Goal: Task Accomplishment & Management: Complete application form

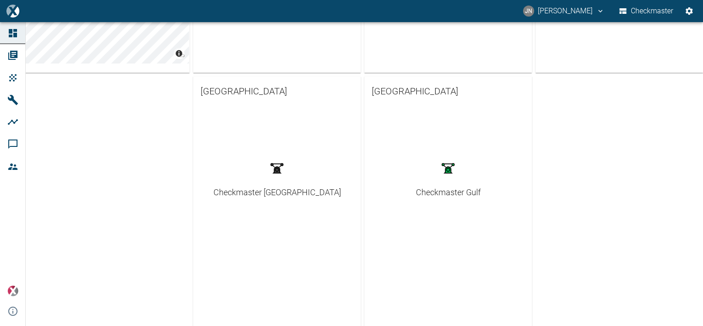
click at [452, 191] on div "Checkmaster Gulf" at bounding box center [448, 192] width 65 height 12
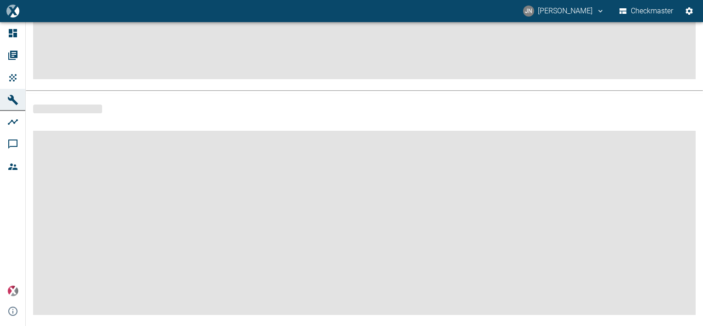
scroll to position [210, 0]
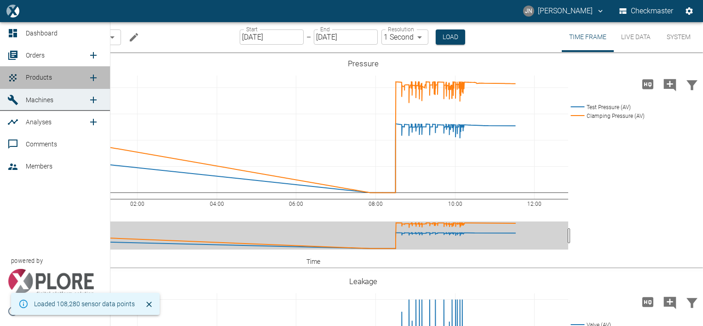
click at [36, 75] on span "Products" at bounding box center [39, 77] width 26 height 7
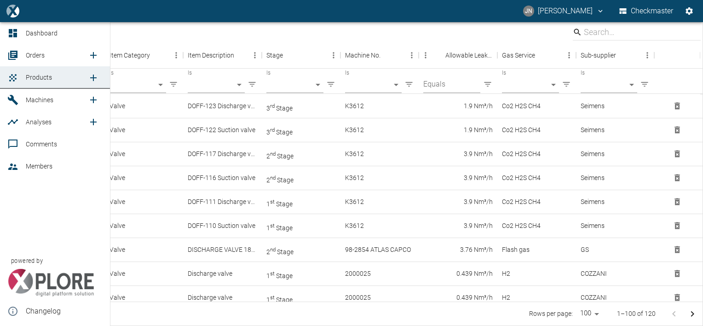
click at [93, 77] on icon "new /product/list/0" at bounding box center [93, 78] width 6 height 6
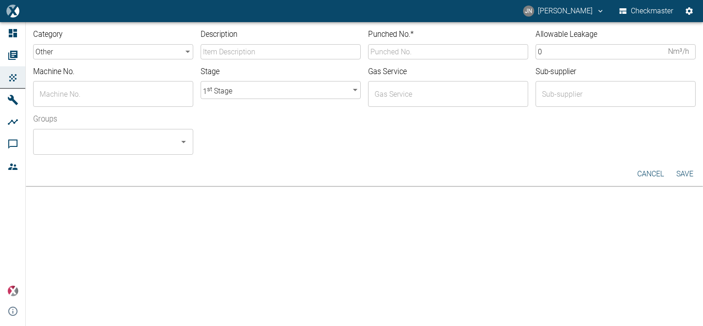
click at [186, 50] on body "JN Jayan Nair Checkmaster Dashboard Orders Products Machines Analyses Comments …" at bounding box center [351, 163] width 703 height 326
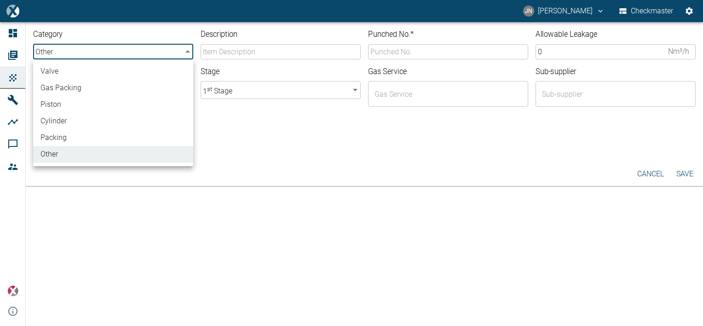
click at [81, 68] on li "valve" at bounding box center [113, 71] width 160 height 17
type input "valve"
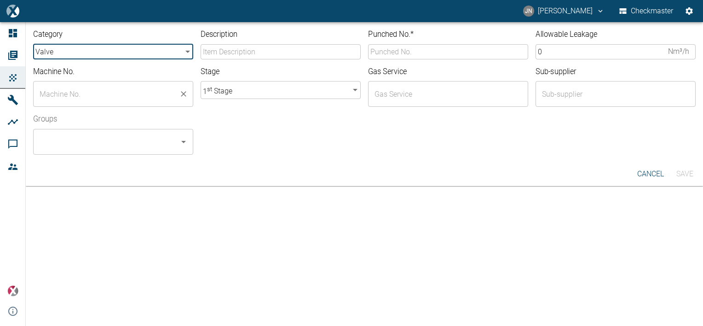
click at [77, 87] on input "text" at bounding box center [106, 93] width 138 height 17
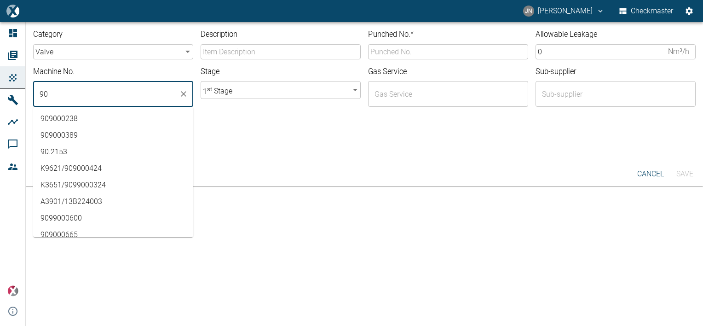
click at [67, 233] on li "909000665" at bounding box center [113, 234] width 160 height 17
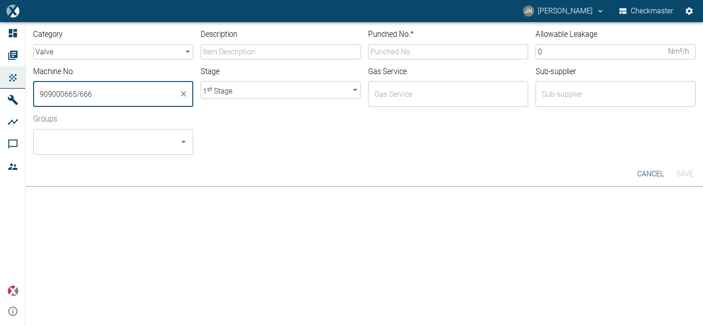
type input "909000665/666"
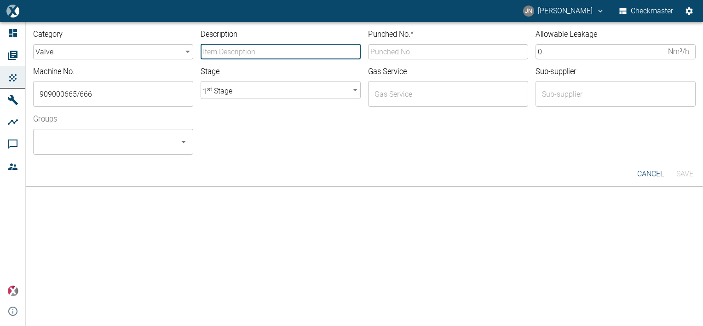
click at [225, 55] on input "Description" at bounding box center [281, 51] width 160 height 15
type input "122CFE Suction valve"
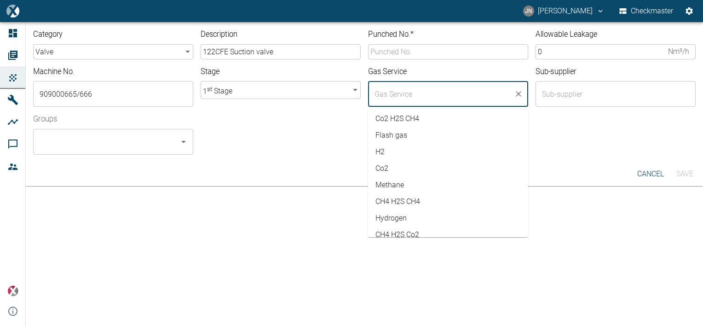
click at [415, 92] on input "text" at bounding box center [441, 93] width 138 height 17
type input "r"
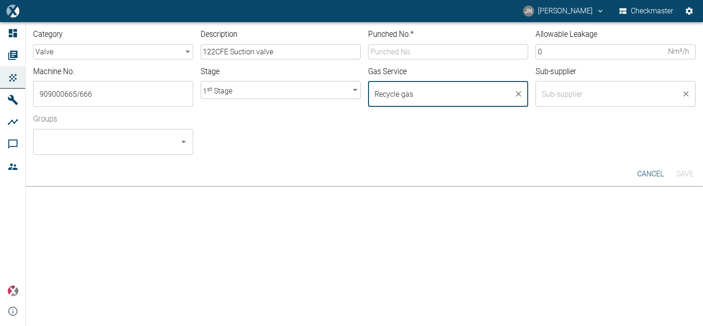
type input "Recycle gas"
click at [576, 92] on input "text" at bounding box center [609, 93] width 138 height 17
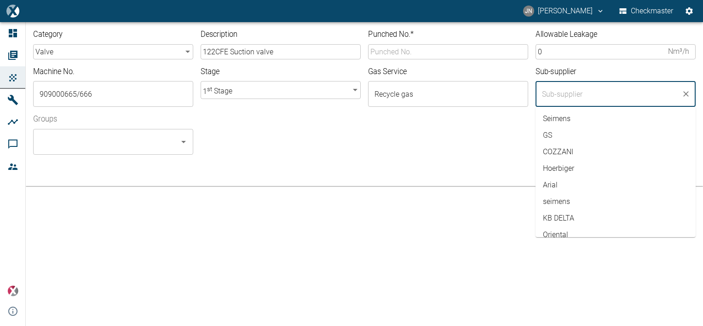
click at [572, 167] on li "Hoerbiger" at bounding box center [616, 168] width 160 height 17
type input "Hoerbiger"
click at [451, 153] on div at bounding box center [448, 153] width 495 height 4
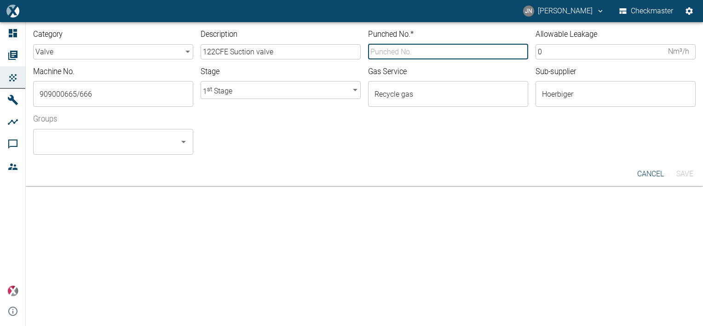
click at [406, 53] on input "Punched No. *" at bounding box center [448, 51] width 160 height 15
type input "10-5678"
click at [563, 54] on input "0" at bounding box center [600, 51] width 129 height 15
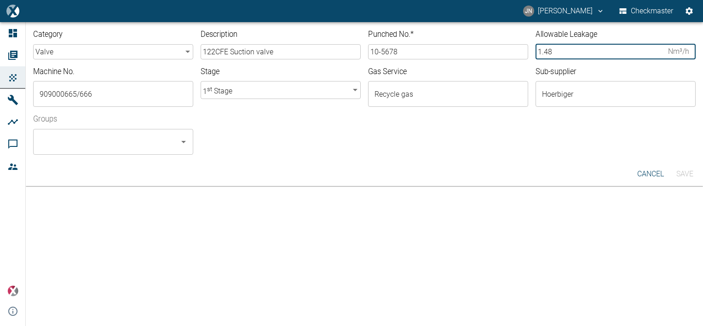
type input "1.48"
click at [516, 134] on div "Groups ​" at bounding box center [361, 131] width 670 height 48
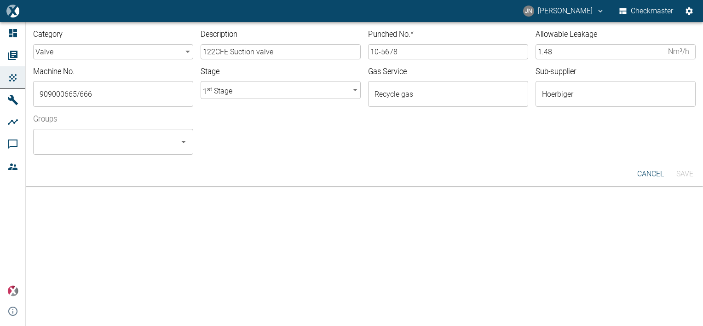
click at [156, 145] on input "Groups" at bounding box center [106, 141] width 138 height 17
click at [75, 165] on li "Checkmaster - ALL" at bounding box center [113, 166] width 160 height 17
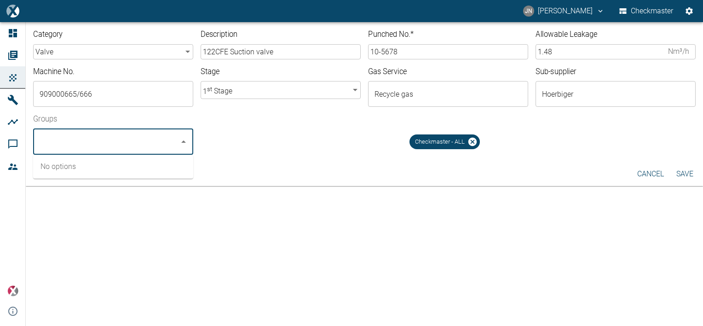
click at [682, 173] on button "Save" at bounding box center [684, 174] width 29 height 17
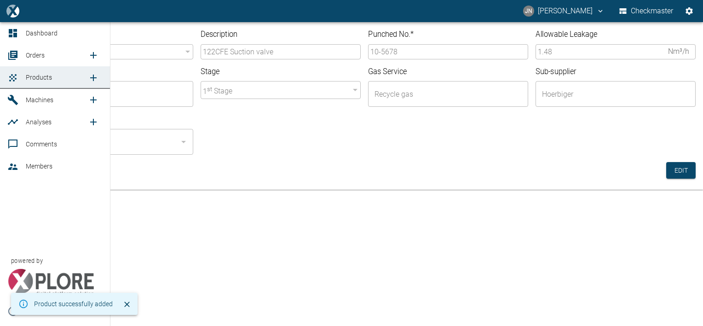
click at [90, 55] on icon "new /order/list/0" at bounding box center [93, 55] width 11 height 11
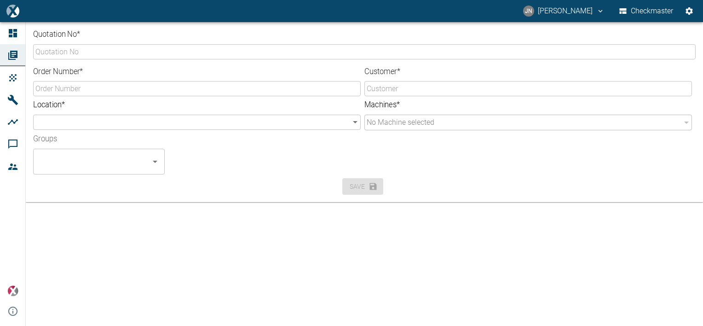
click at [173, 275] on div "Quotation No * ​ Order Number * ​ Customer * ​ Location * ​ ​ Machines * No Mac…" at bounding box center [351, 174] width 703 height 304
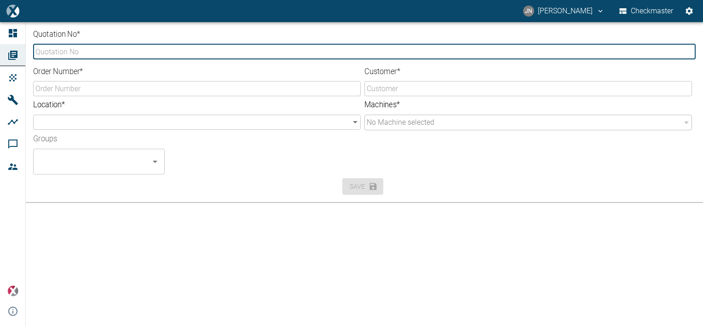
click at [97, 48] on input "Quotation No *" at bounding box center [364, 51] width 663 height 15
type input "G23-0171"
click at [112, 90] on input "Order Number *" at bounding box center [197, 88] width 328 height 15
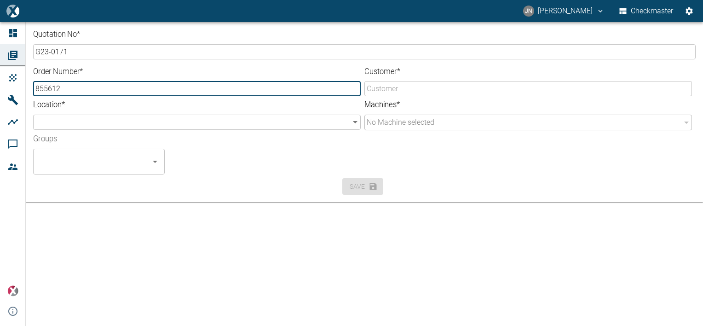
type input "855612"
click at [110, 124] on body "JN Jayan Nair Checkmaster Dashboard Orders Products Machines Analyses Comments …" at bounding box center [351, 163] width 703 height 326
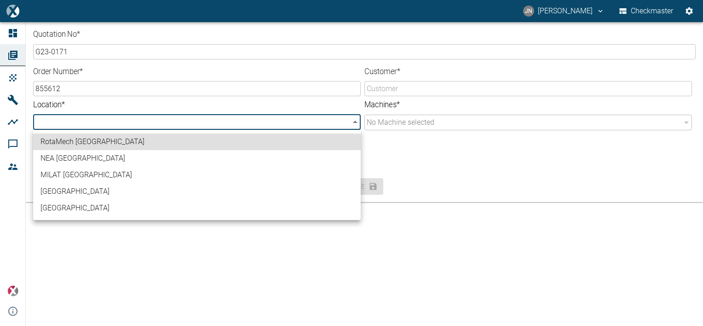
click at [63, 207] on li "[GEOGRAPHIC_DATA]" at bounding box center [197, 208] width 328 height 17
type input "b3608371-b86c-4ea3-bb55-b254703e7039"
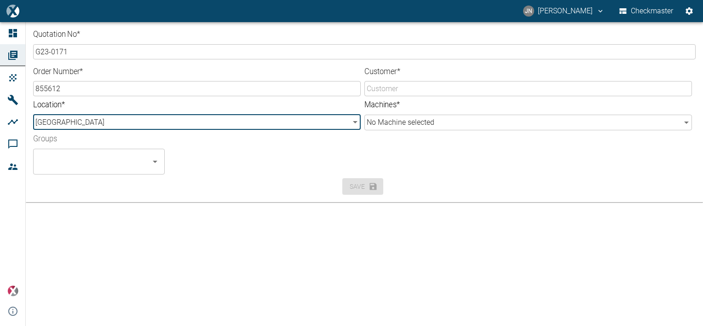
click at [81, 162] on input "Groups" at bounding box center [92, 161] width 110 height 17
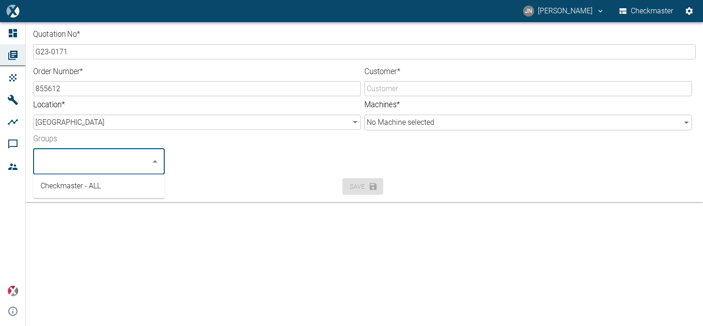
click at [69, 189] on li "Checkmaster - ALL" at bounding box center [99, 186] width 132 height 17
click at [385, 94] on input "Customer *" at bounding box center [529, 88] width 328 height 15
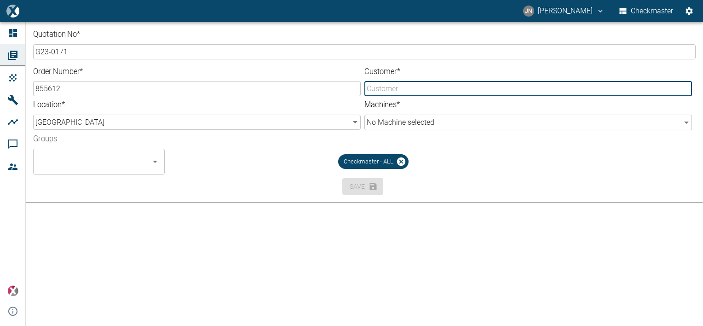
type input "LANAZ"
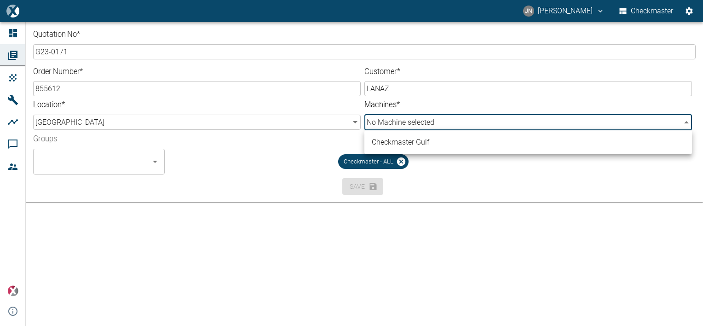
click at [453, 122] on body "JN Jayan Nair Checkmaster Dashboard Orders Products Machines Analyses Comments …" at bounding box center [351, 163] width 703 height 326
click at [438, 141] on li "Checkmaster Gulf" at bounding box center [529, 142] width 328 height 17
type input "a9573261-b34e-463c-a649-ade8f1301289"
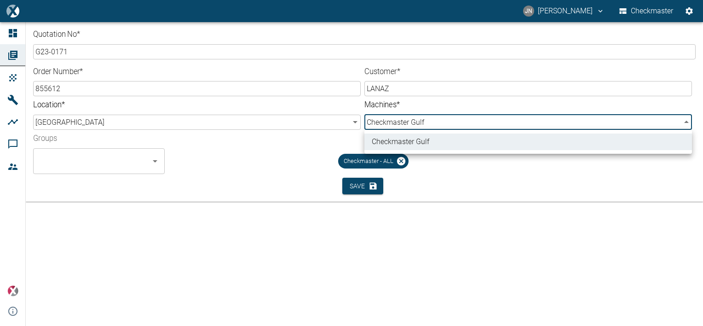
click at [253, 159] on div at bounding box center [351, 163] width 703 height 326
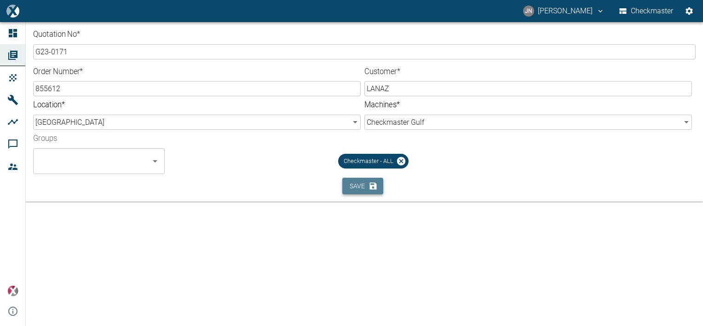
click at [368, 191] on button "Save" at bounding box center [362, 186] width 41 height 17
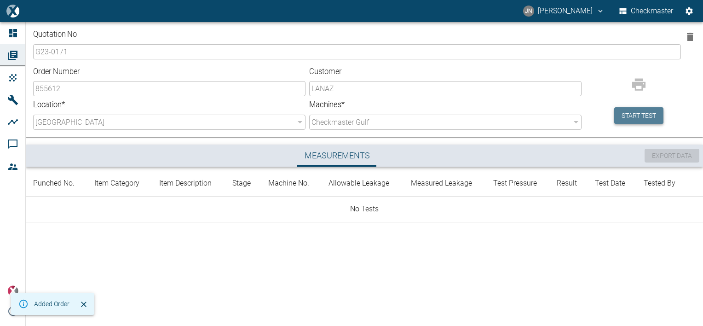
click at [635, 122] on button "Start test" at bounding box center [639, 115] width 49 height 17
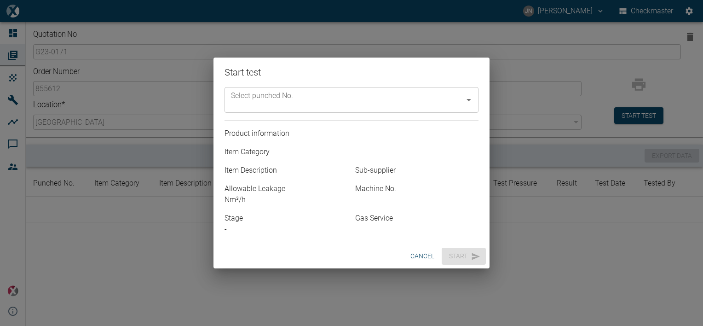
click at [467, 98] on icon "Open" at bounding box center [469, 99] width 11 height 11
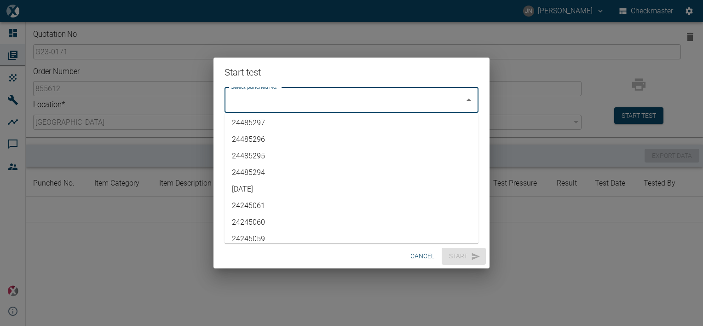
scroll to position [1882, 0]
click at [255, 234] on li "10-5678" at bounding box center [352, 232] width 254 height 17
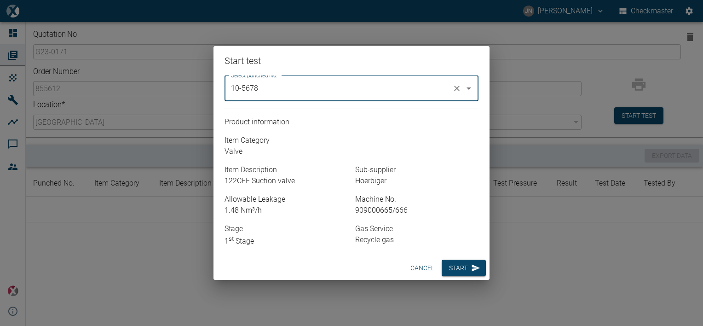
type input "10-5678"
click at [455, 266] on button "Start" at bounding box center [464, 268] width 44 height 17
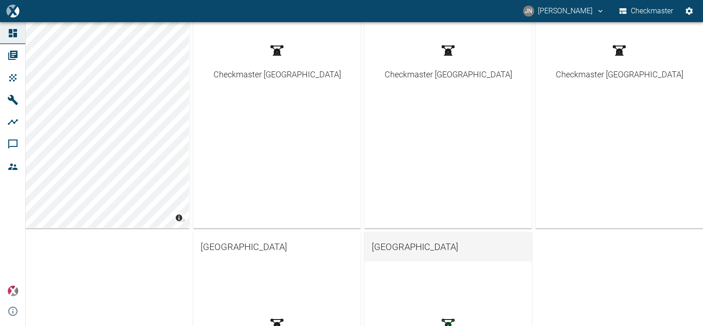
scroll to position [184, 0]
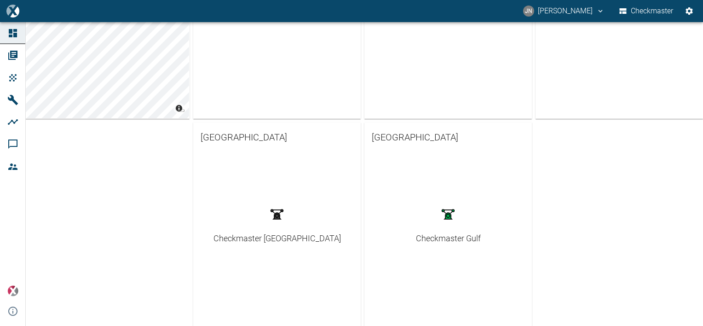
click at [441, 238] on div "Checkmaster Gulf" at bounding box center [448, 238] width 65 height 12
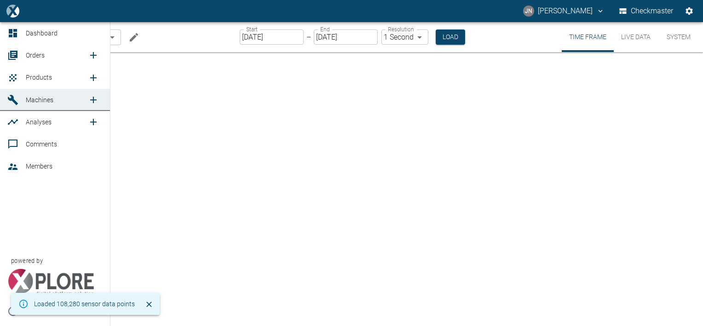
click at [37, 55] on span "Orders" at bounding box center [35, 55] width 19 height 7
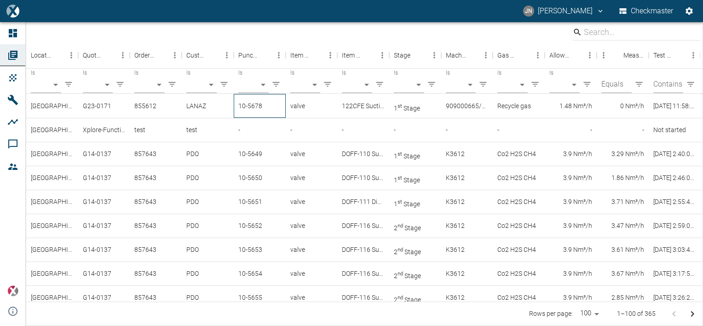
click at [253, 103] on div "10-5678" at bounding box center [260, 106] width 52 height 24
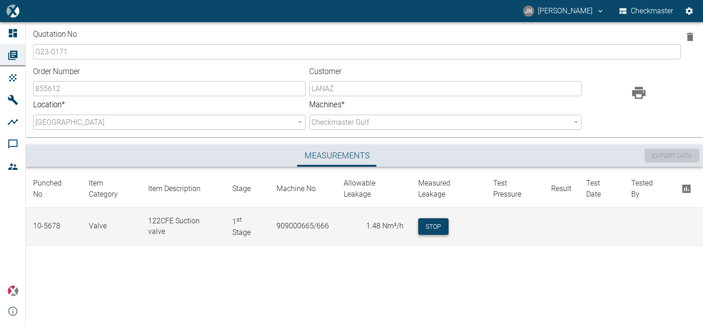
click at [427, 233] on button "Stop" at bounding box center [433, 226] width 30 height 17
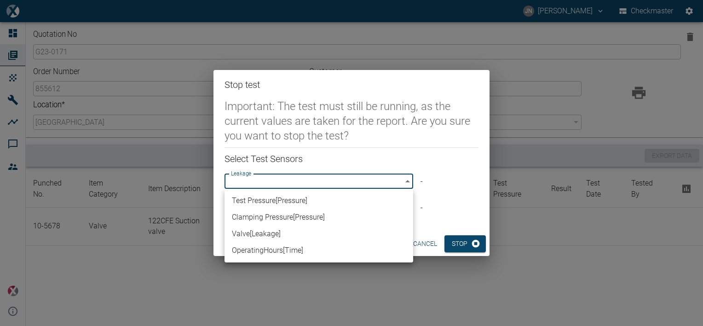
click at [409, 183] on body "[PERSON_NAME] [PERSON_NAME] Checkmaster Dashboard Orders Products Machines Anal…" at bounding box center [351, 163] width 703 height 326
click at [284, 236] on li "Valve [ Leakage ]" at bounding box center [319, 234] width 189 height 17
type input "63523832-2fd8-4b06-8fde-b619cda4f705"
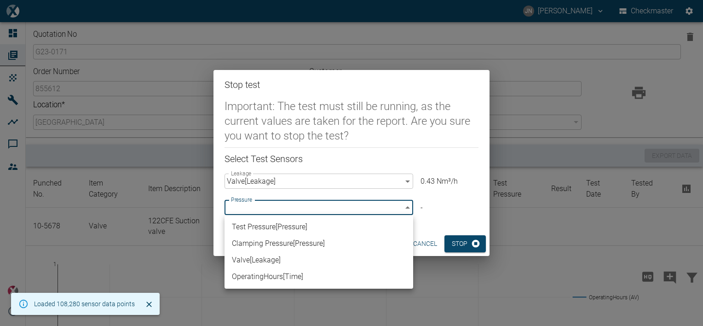
click at [321, 204] on body "[PERSON_NAME] [PERSON_NAME] Checkmaster Dashboard Orders Products Machines Anal…" at bounding box center [351, 163] width 703 height 326
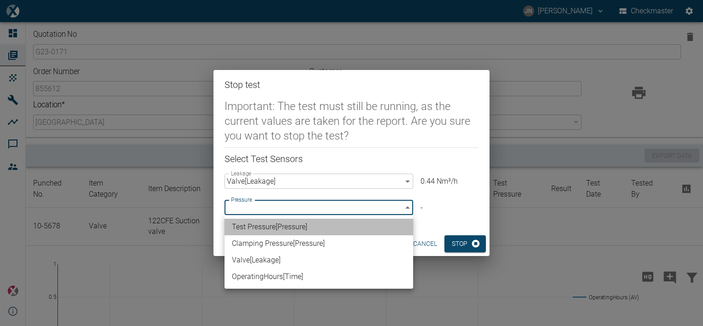
click at [281, 227] on li "Test Pressure [ Pressure ]" at bounding box center [319, 227] width 189 height 17
type input "296ba20a-df48-400a-9375-c3db24d786fc"
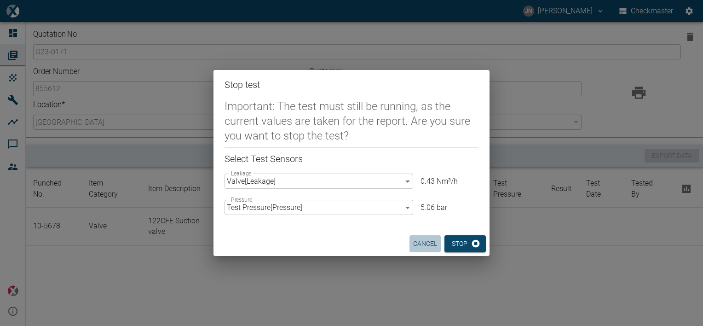
click at [426, 243] on button "cancel" at bounding box center [425, 243] width 31 height 17
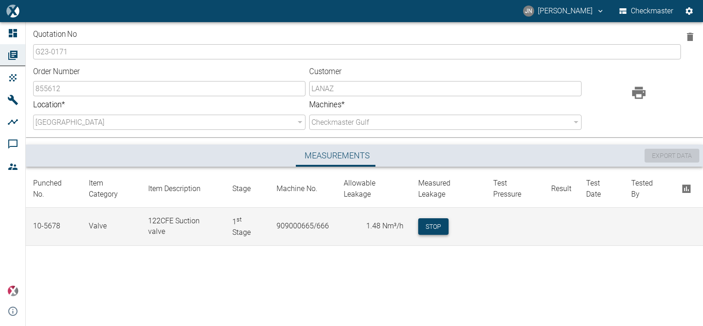
click at [425, 228] on button "Stop" at bounding box center [433, 226] width 30 height 17
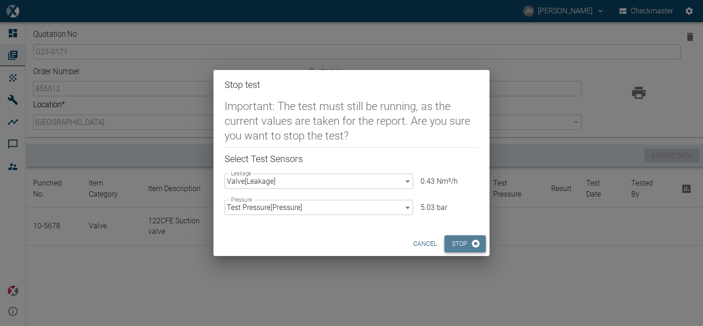
click at [464, 249] on button "Stop" at bounding box center [465, 243] width 41 height 17
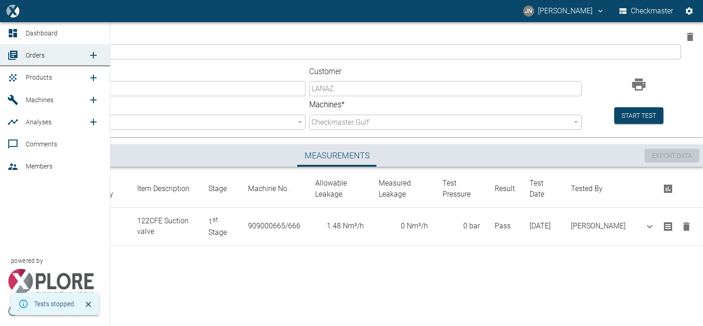
click at [46, 79] on span "Products" at bounding box center [39, 77] width 26 height 7
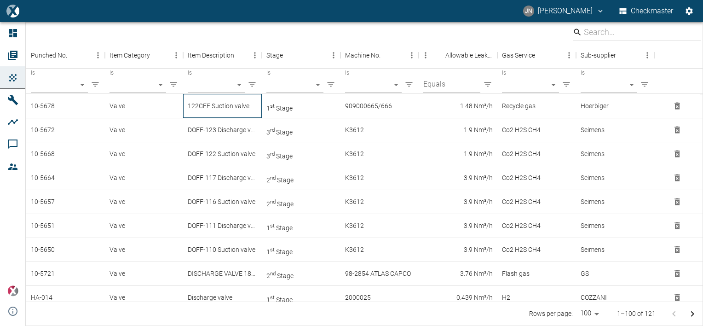
click at [221, 109] on div "122CFE Suction valve" at bounding box center [222, 106] width 79 height 24
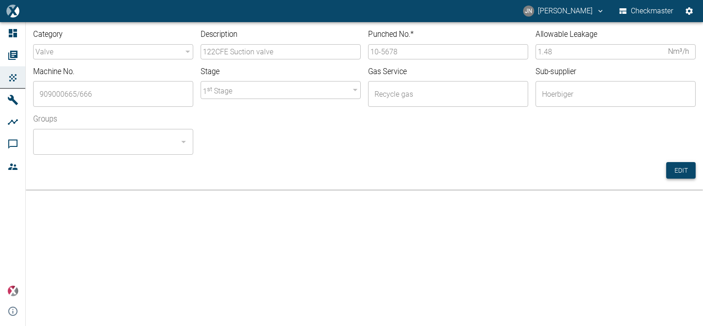
click at [683, 165] on button "Edit" at bounding box center [681, 170] width 29 height 17
click at [402, 48] on input "10-5678" at bounding box center [448, 51] width 160 height 15
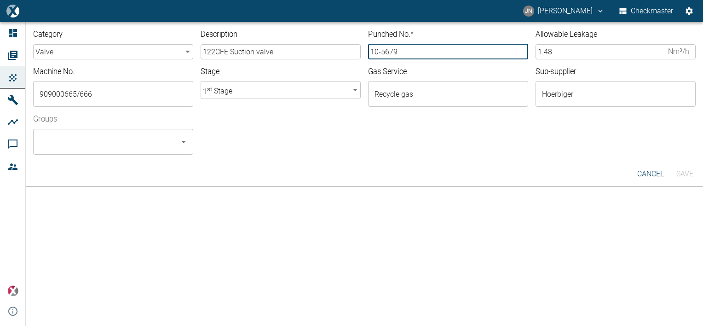
type input "10-5679"
click at [135, 139] on input "Groups" at bounding box center [106, 141] width 138 height 17
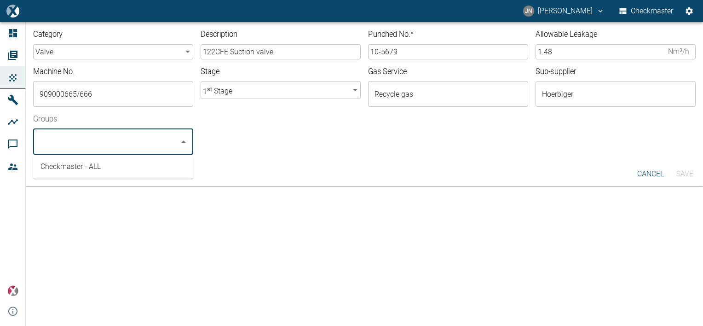
click at [101, 168] on li "Checkmaster - ALL" at bounding box center [113, 166] width 160 height 17
click at [686, 176] on button "Save" at bounding box center [684, 174] width 29 height 17
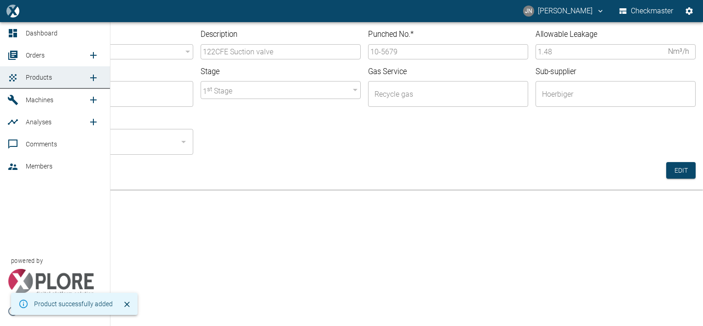
click at [32, 55] on span "Orders" at bounding box center [35, 55] width 19 height 7
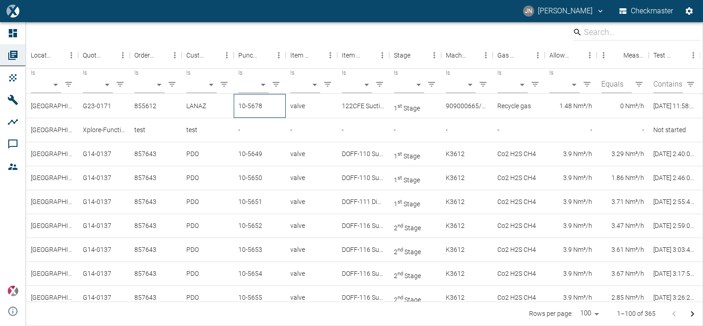
click at [250, 104] on div "10-5678" at bounding box center [260, 106] width 52 height 24
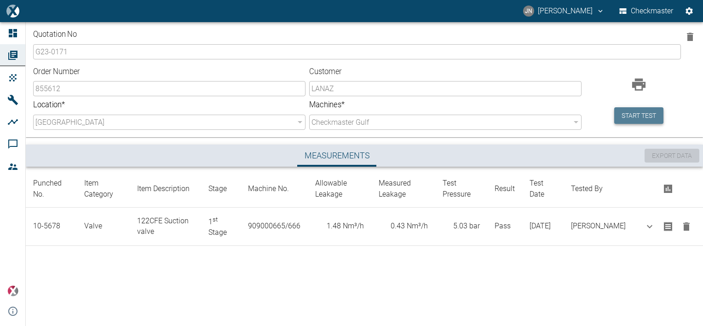
click at [643, 116] on button "Start test" at bounding box center [639, 115] width 49 height 17
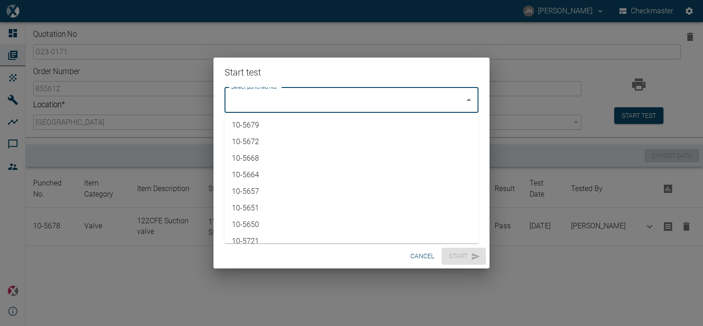
click at [320, 103] on input "Select punched No." at bounding box center [345, 99] width 232 height 17
click at [250, 125] on li "10-5679" at bounding box center [352, 125] width 254 height 17
type input "10-5679"
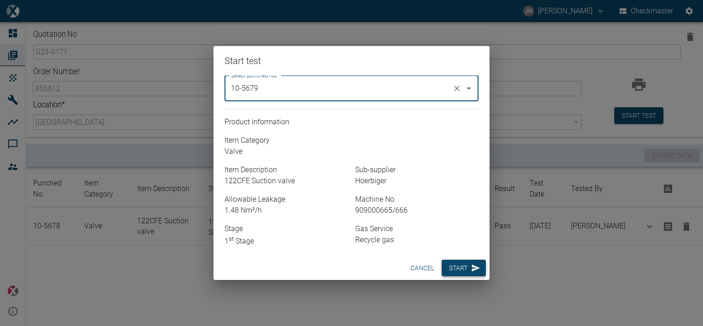
click at [461, 270] on button "Start" at bounding box center [464, 268] width 44 height 17
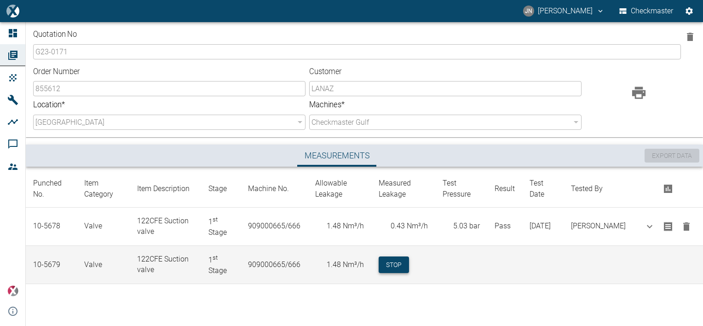
click at [400, 261] on button "Stop" at bounding box center [394, 264] width 30 height 17
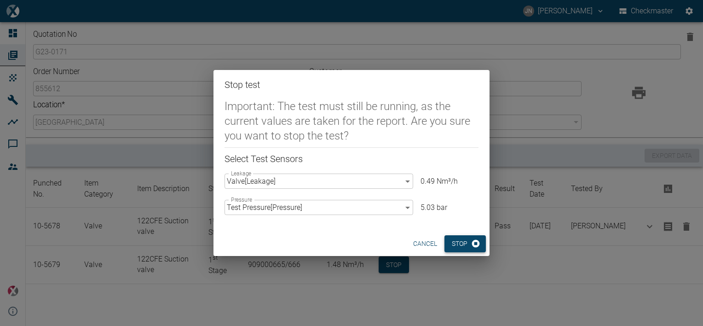
click at [466, 238] on button "Stop" at bounding box center [465, 243] width 41 height 17
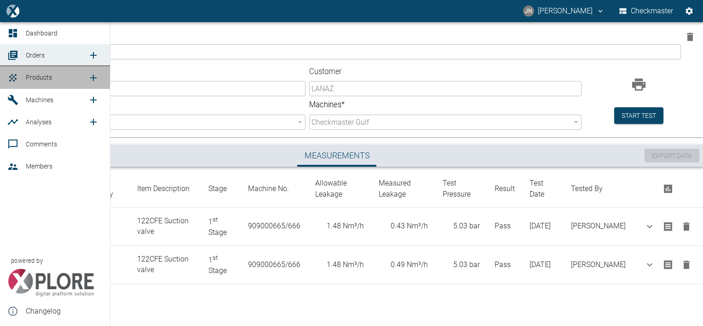
click at [45, 79] on span "Products" at bounding box center [39, 77] width 26 height 7
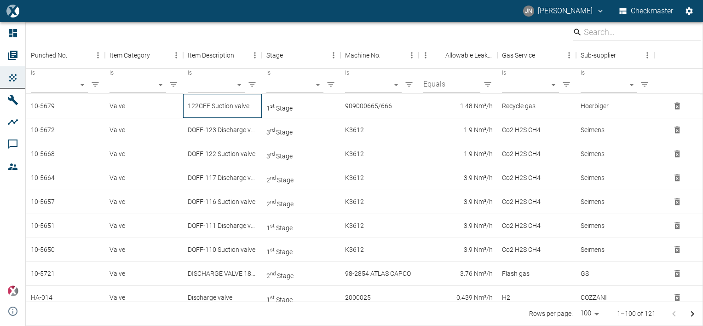
click at [234, 108] on div "122CFE Suction valve" at bounding box center [222, 106] width 79 height 24
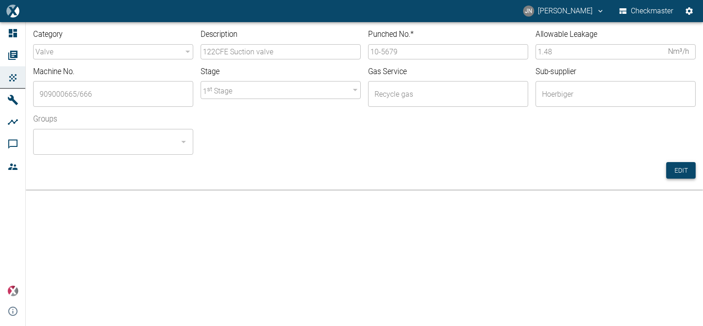
click at [682, 169] on button "Edit" at bounding box center [681, 170] width 29 height 17
click at [401, 51] on input "10-5679" at bounding box center [448, 51] width 160 height 15
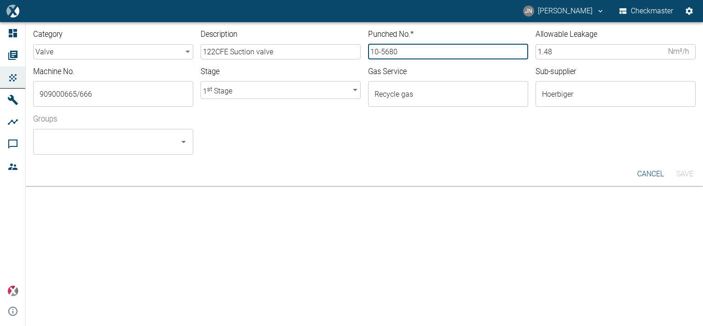
type input "10-5680"
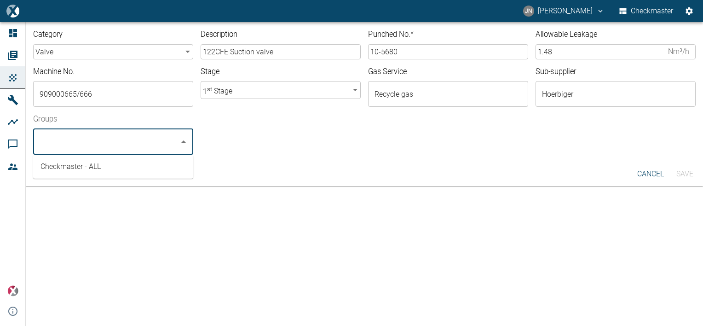
click at [120, 142] on input "Groups" at bounding box center [106, 141] width 138 height 17
click at [81, 166] on li "Checkmaster - ALL" at bounding box center [113, 166] width 160 height 17
click at [688, 174] on button "Save" at bounding box center [684, 174] width 29 height 17
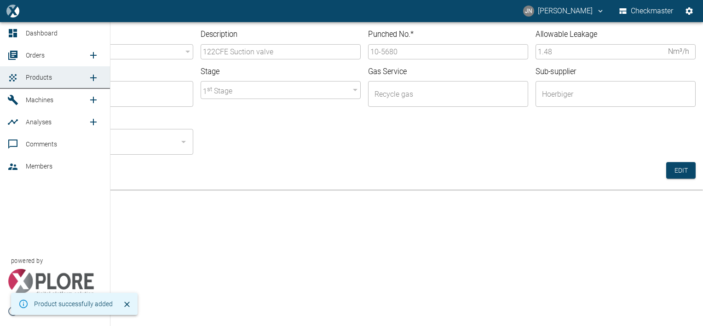
click at [28, 57] on span "Orders" at bounding box center [35, 55] width 19 height 7
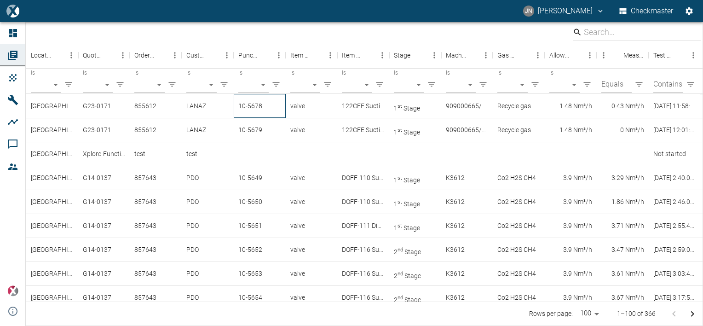
click at [264, 108] on div "10-5678" at bounding box center [260, 106] width 52 height 24
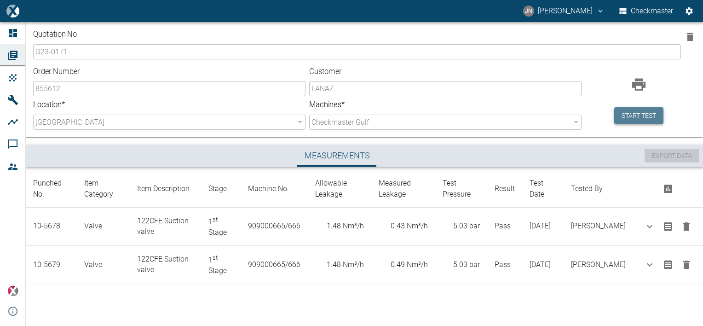
click at [637, 117] on button "Start test" at bounding box center [639, 115] width 49 height 17
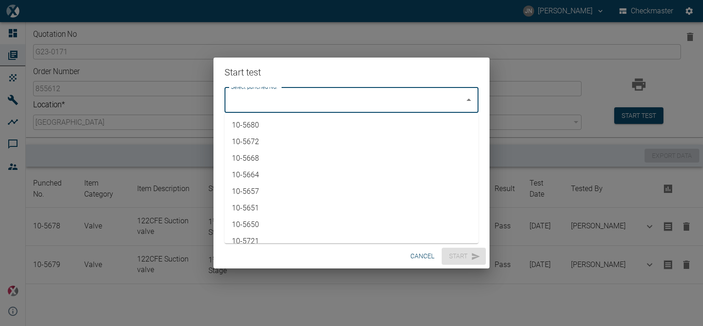
click at [371, 94] on input "Select punched No." at bounding box center [345, 99] width 232 height 17
click at [271, 123] on li "10-5680" at bounding box center [352, 125] width 254 height 17
type input "10-5680"
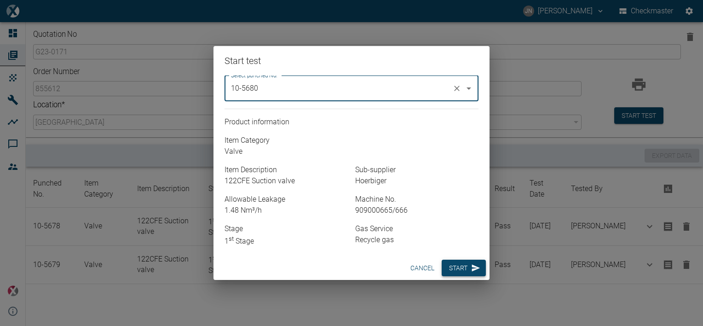
click at [464, 272] on button "Start" at bounding box center [464, 268] width 44 height 17
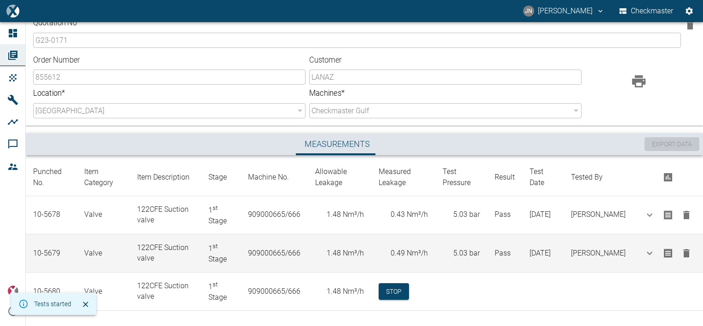
scroll to position [17, 0]
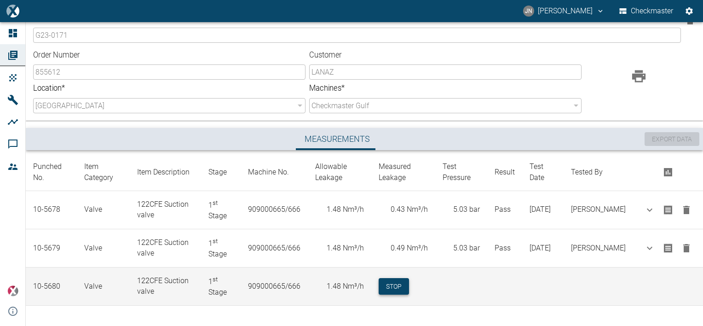
click at [404, 289] on button "Stop" at bounding box center [394, 286] width 30 height 17
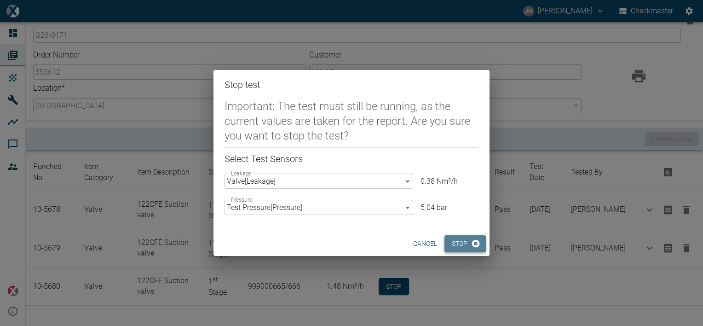
click at [470, 245] on button "Stop" at bounding box center [465, 243] width 41 height 17
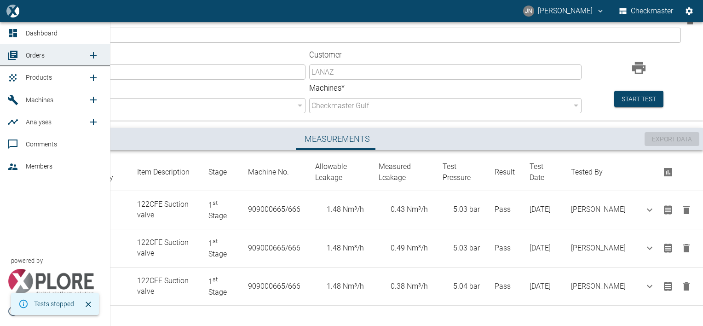
click at [39, 75] on span "Products" at bounding box center [39, 77] width 26 height 7
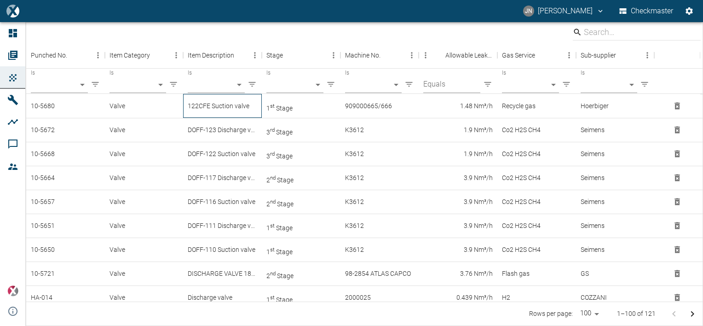
click at [225, 109] on div "122CFE Suction valve" at bounding box center [222, 106] width 79 height 24
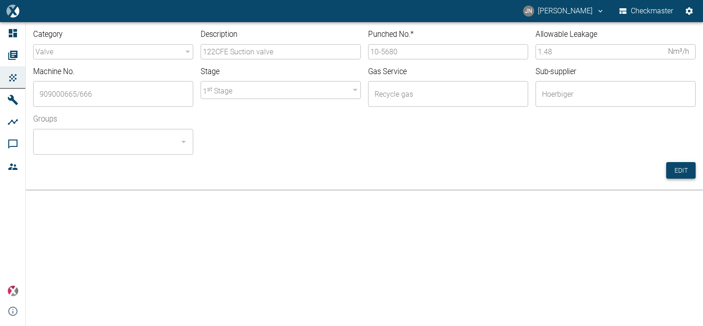
click at [673, 168] on button "Edit" at bounding box center [681, 170] width 29 height 17
click at [405, 50] on input "10-5680" at bounding box center [448, 51] width 160 height 15
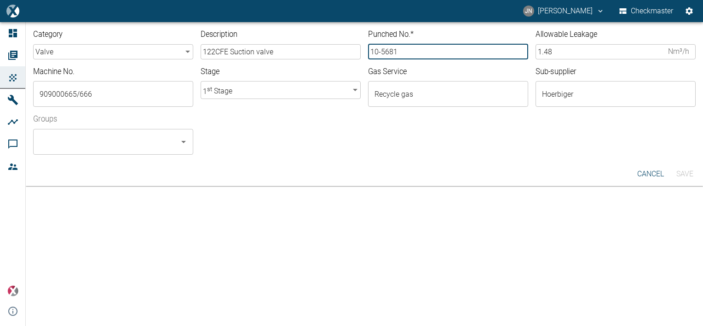
type input "10-5681"
click at [50, 157] on div "Category valve valve ​ Description 122CFE Suction valve ​ Punched No. * 10-5681…" at bounding box center [365, 92] width 678 height 140
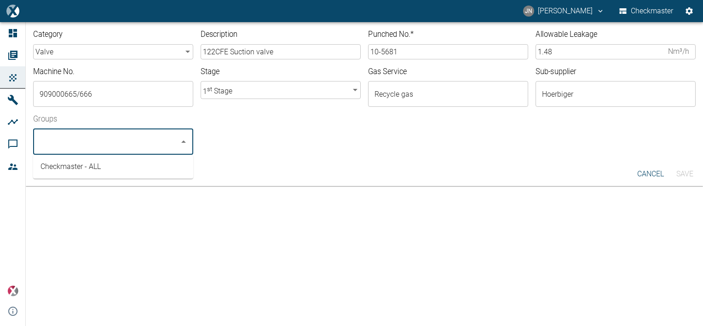
click at [50, 146] on input "Groups" at bounding box center [106, 141] width 138 height 17
click at [57, 160] on li "Checkmaster - ALL" at bounding box center [113, 166] width 160 height 17
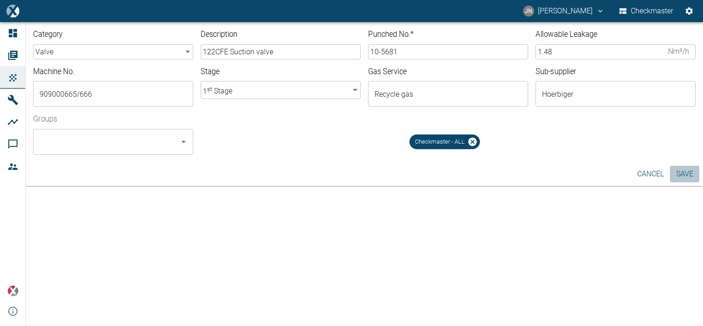
click at [687, 173] on button "Save" at bounding box center [684, 174] width 29 height 17
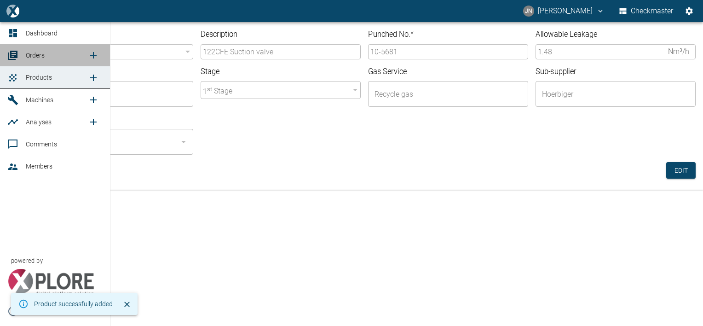
click at [27, 52] on span "Orders" at bounding box center [35, 55] width 19 height 7
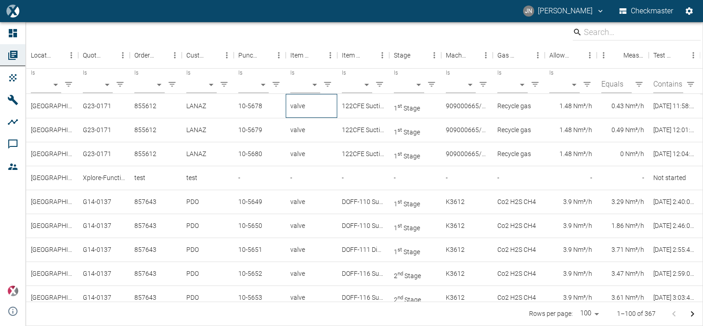
click at [293, 108] on div "valve" at bounding box center [312, 106] width 52 height 24
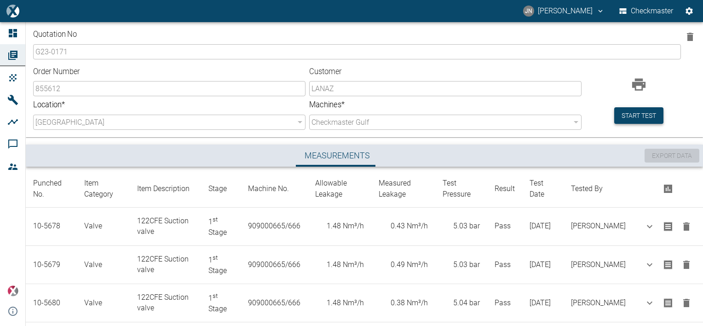
click at [633, 112] on button "Start test" at bounding box center [639, 115] width 49 height 17
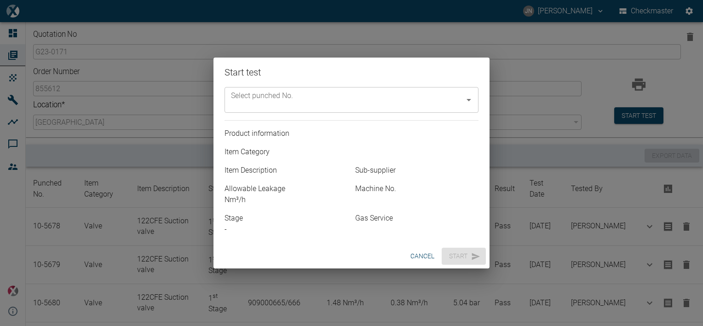
click at [436, 94] on input "Select punched No." at bounding box center [345, 99] width 232 height 17
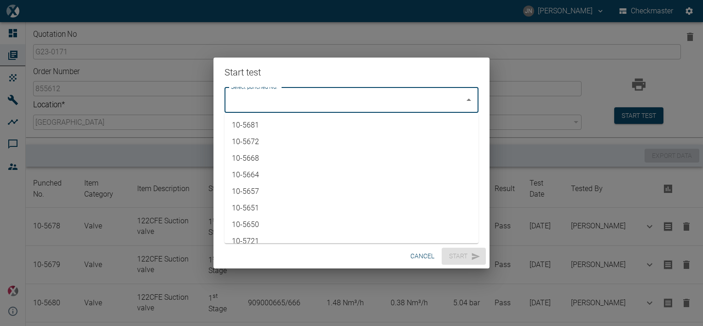
click at [254, 127] on li "10-5681" at bounding box center [352, 125] width 254 height 17
type input "10-5681"
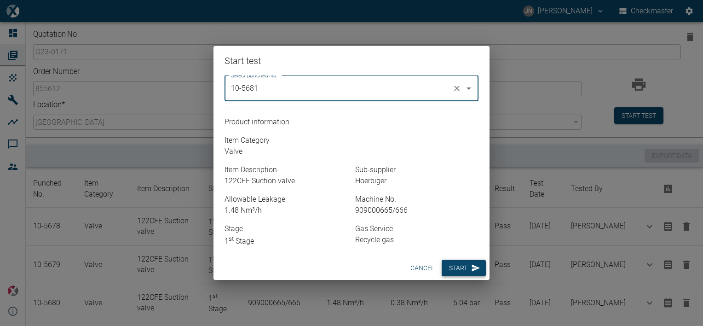
click at [464, 272] on button "Start" at bounding box center [464, 268] width 44 height 17
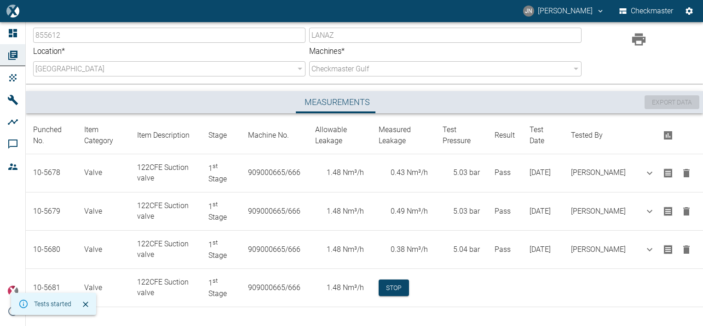
scroll to position [54, 0]
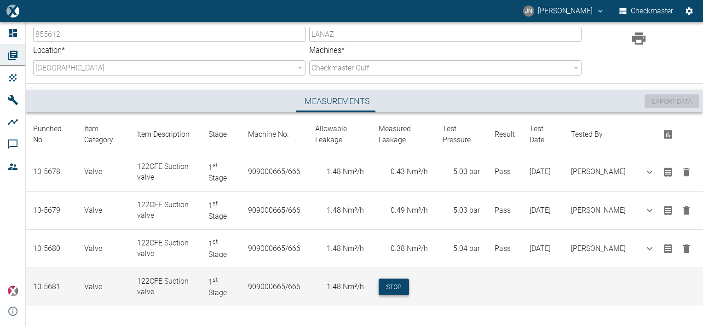
click at [397, 286] on button "Stop" at bounding box center [394, 286] width 30 height 17
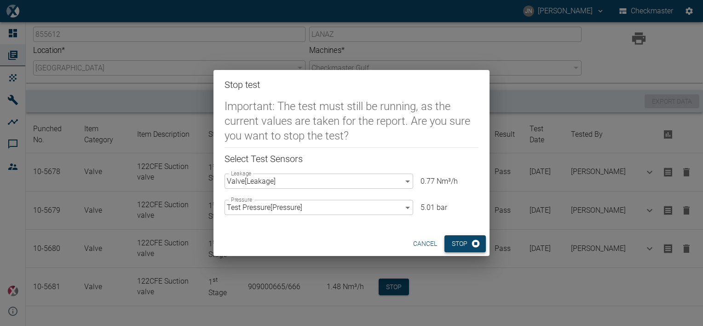
click at [461, 243] on button "Stop" at bounding box center [465, 243] width 41 height 17
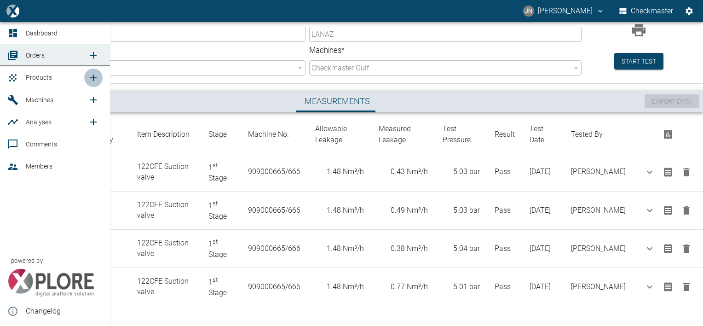
click at [93, 76] on icon "new /product/list/0" at bounding box center [93, 78] width 6 height 6
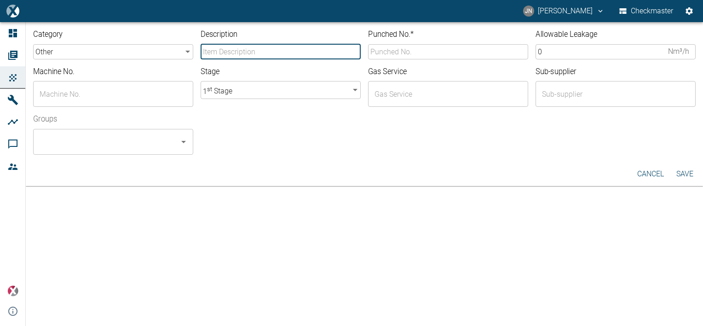
click at [217, 51] on input "Description" at bounding box center [281, 51] width 160 height 15
type input "122CFE Suction valve"
type input "10-5681"
type input "909000665/666"
type input "Recycle gas"
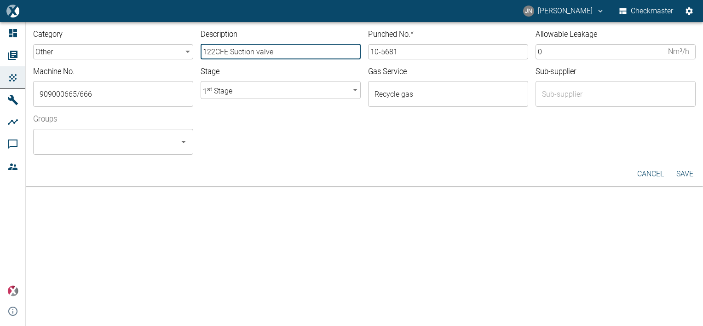
type input "Hoerbiger"
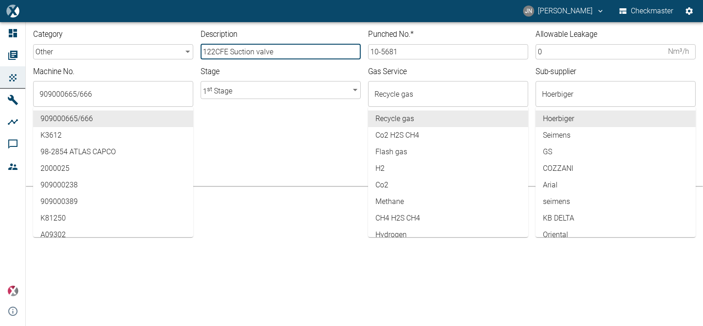
click at [254, 52] on input "122CFE Suction valve" at bounding box center [281, 51] width 160 height 15
type input "122CFE Discharge valve"
click at [100, 94] on input "909000665/666" at bounding box center [106, 93] width 138 height 17
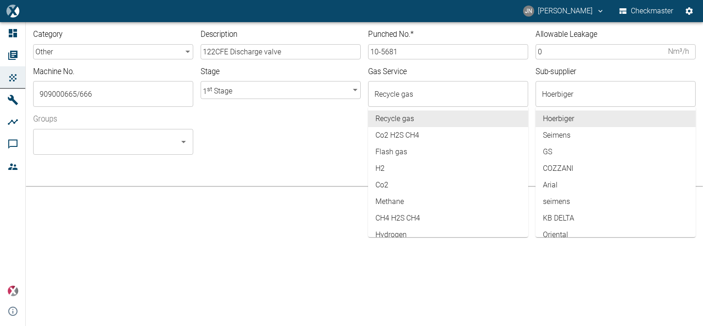
click at [230, 124] on div "Groups ​" at bounding box center [361, 131] width 670 height 48
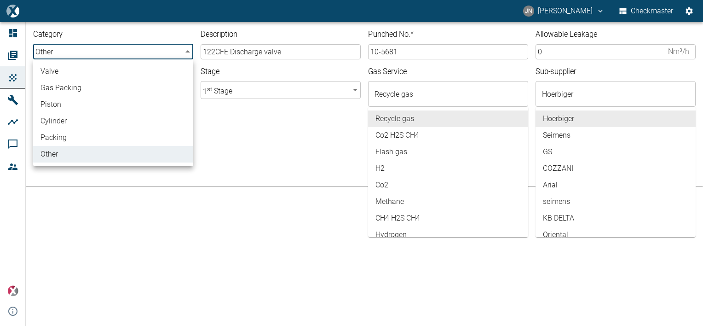
click at [188, 53] on body "[PERSON_NAME] [PERSON_NAME] Checkmaster Dashboard Orders Products Machines Anal…" at bounding box center [351, 163] width 703 height 326
click at [81, 68] on li "valve" at bounding box center [113, 71] width 160 height 17
type input "valve"
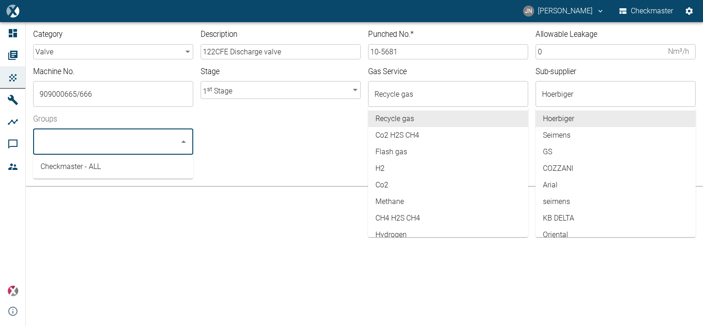
click at [125, 136] on input "Groups" at bounding box center [106, 141] width 138 height 17
click at [93, 169] on li "Checkmaster - ALL" at bounding box center [113, 166] width 160 height 17
click at [278, 147] on div "Checkmaster - ALL" at bounding box center [448, 138] width 495 height 33
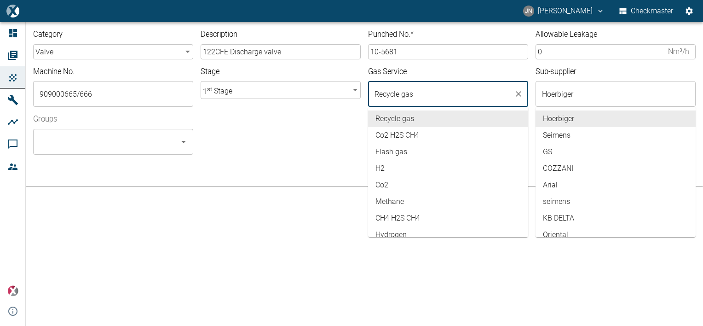
click at [428, 96] on input "Recycle gas" at bounding box center [441, 93] width 138 height 17
click at [270, 135] on div "Checkmaster - ALL" at bounding box center [448, 138] width 495 height 33
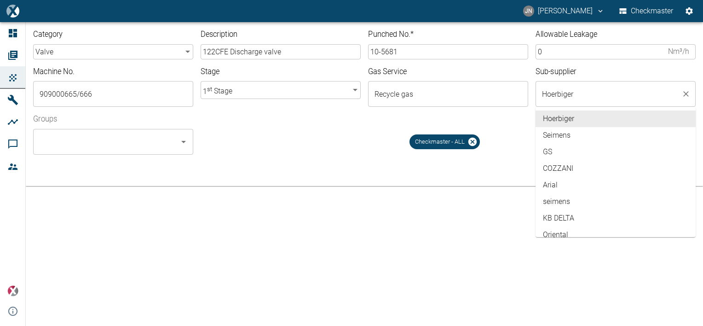
click at [600, 96] on input "Hoerbiger" at bounding box center [609, 93] width 138 height 17
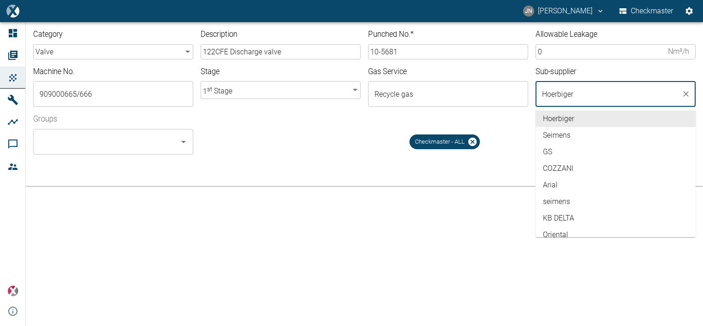
click at [416, 126] on ul "Checkmaster - ALL" at bounding box center [448, 138] width 81 height 33
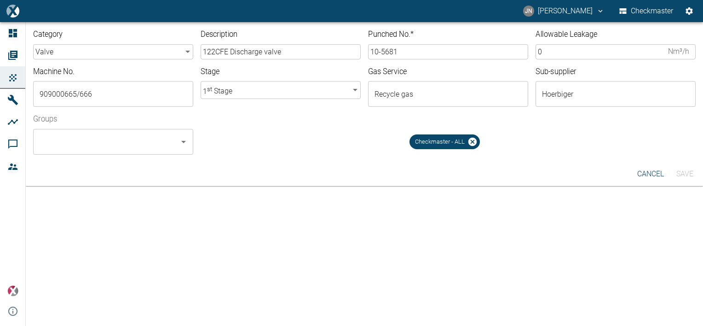
click at [550, 55] on input "0" at bounding box center [600, 51] width 129 height 15
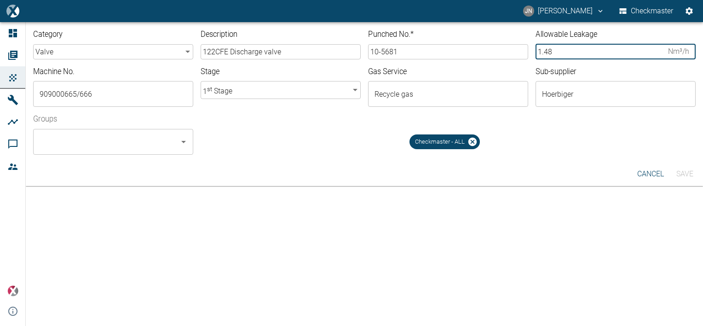
type input "1.48"
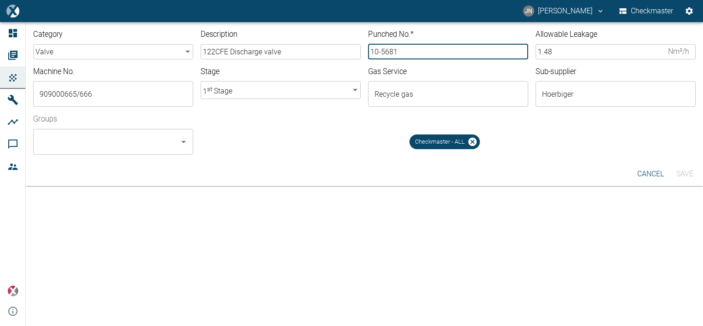
click at [403, 52] on input "10-5681" at bounding box center [448, 51] width 160 height 15
type input "10-5682"
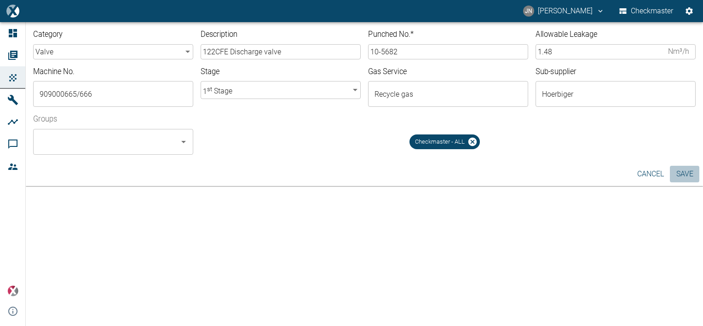
click at [687, 171] on button "Save" at bounding box center [684, 174] width 29 height 17
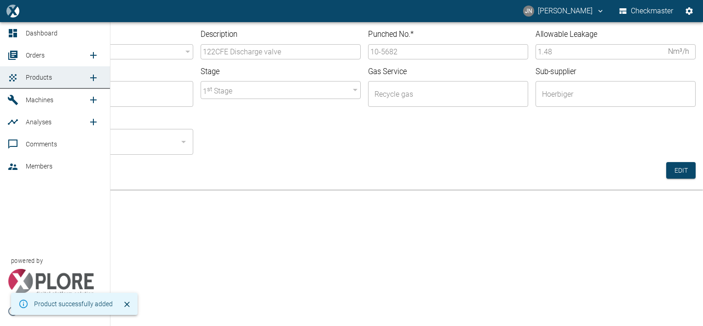
click at [34, 55] on span "Orders" at bounding box center [35, 55] width 19 height 7
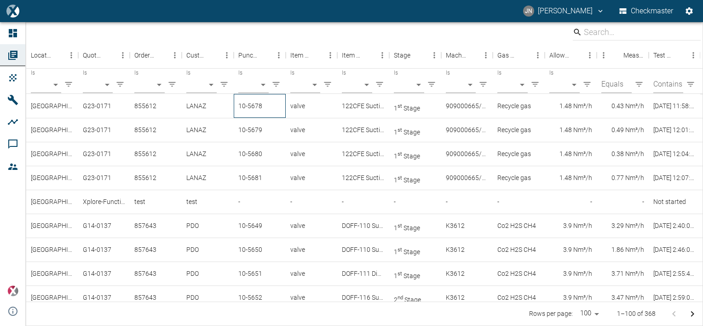
click at [252, 105] on div "10-5678" at bounding box center [260, 106] width 52 height 24
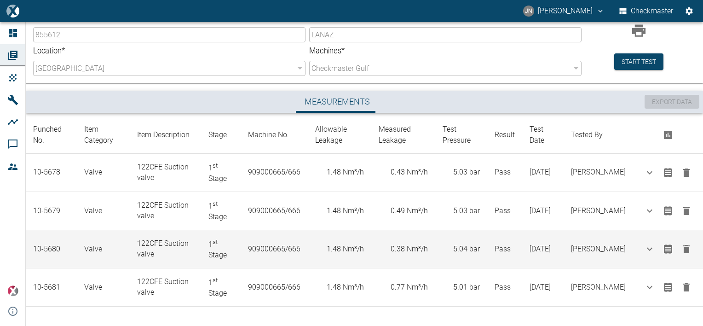
scroll to position [54, 0]
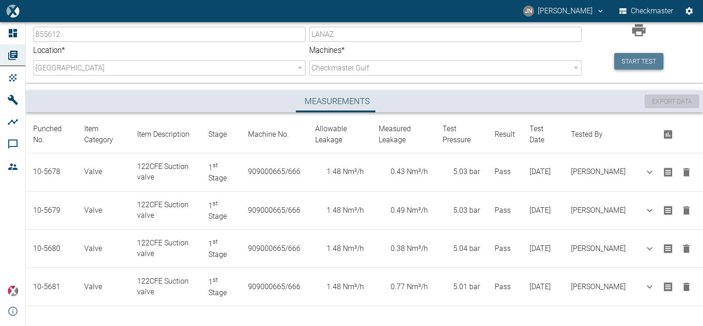
click at [624, 68] on button "Start test" at bounding box center [639, 61] width 49 height 17
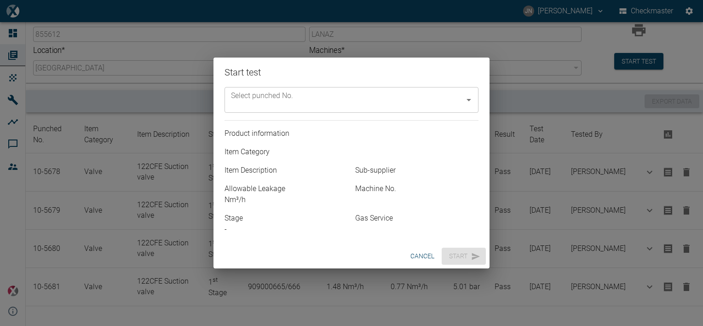
click at [342, 99] on input "Select punched No." at bounding box center [345, 99] width 232 height 17
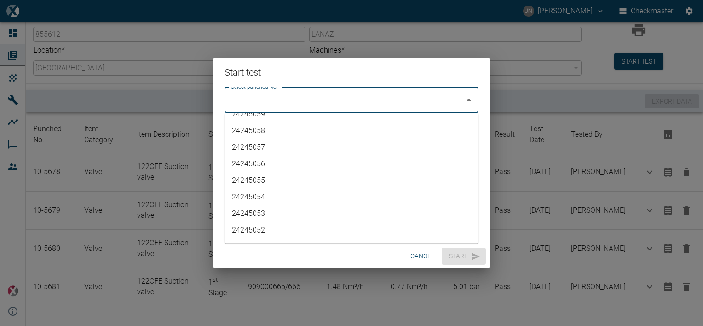
scroll to position [1898, 0]
click at [249, 231] on li "10-5682" at bounding box center [352, 232] width 254 height 17
type input "10-5682"
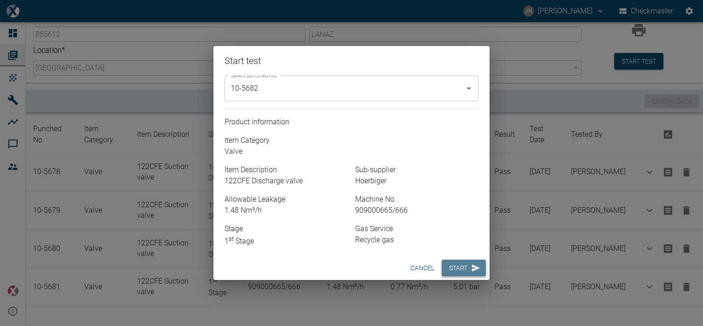
click at [464, 265] on button "Start" at bounding box center [464, 268] width 44 height 17
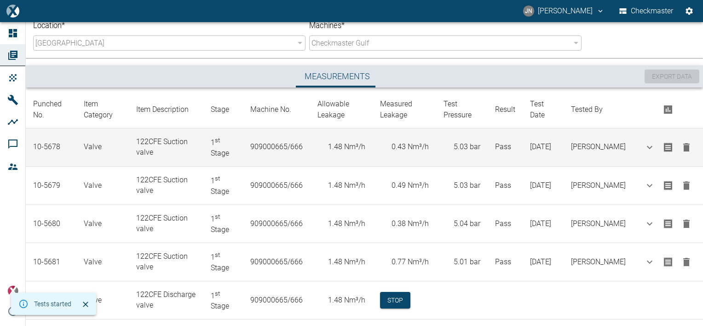
scroll to position [92, 0]
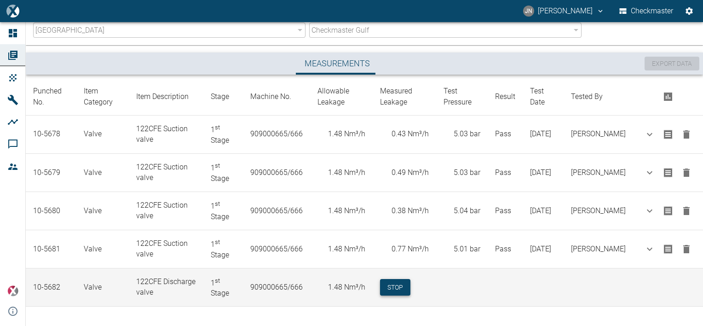
click at [409, 285] on button "Stop" at bounding box center [395, 287] width 30 height 17
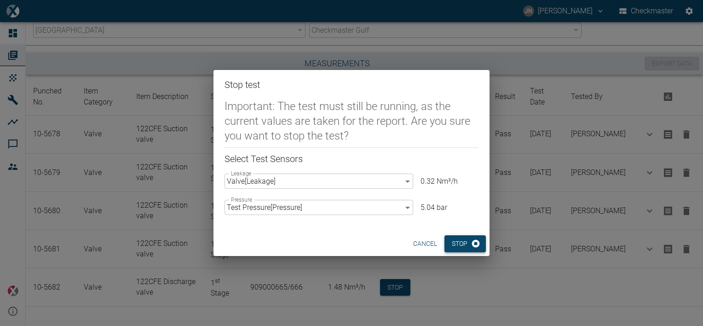
click at [456, 244] on button "Stop" at bounding box center [465, 243] width 41 height 17
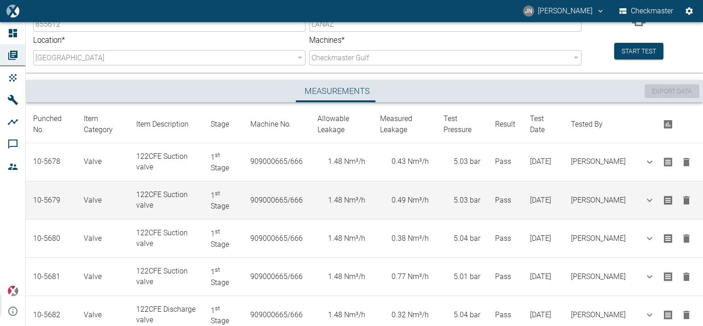
scroll to position [46, 0]
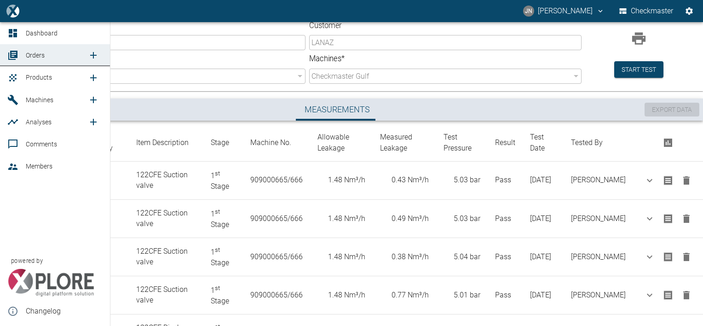
drag, startPoint x: 37, startPoint y: 79, endPoint x: 44, endPoint y: 84, distance: 8.6
click at [37, 79] on span "Products" at bounding box center [39, 77] width 26 height 7
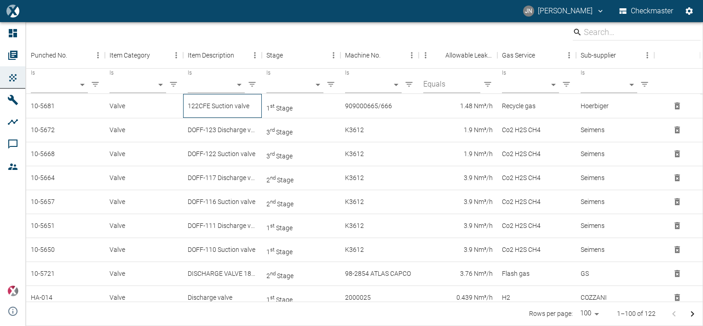
click at [232, 110] on div "122CFE Suction valve" at bounding box center [222, 106] width 79 height 24
click at [219, 105] on div "122CFE Discharge valve" at bounding box center [222, 106] width 79 height 24
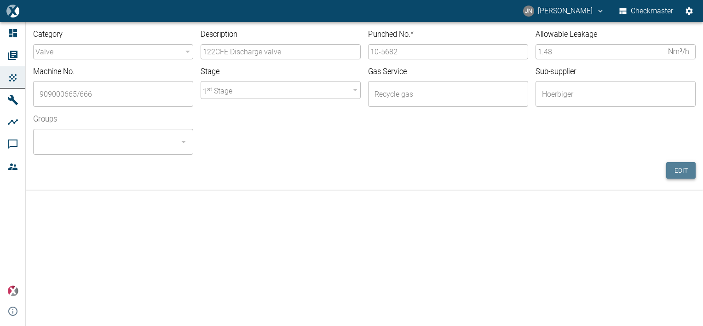
click at [682, 168] on button "Edit" at bounding box center [681, 170] width 29 height 17
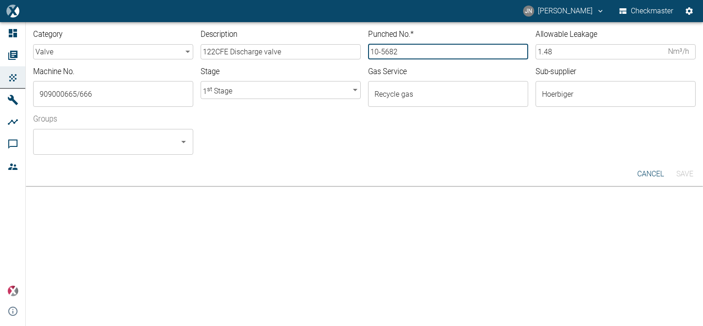
click at [401, 52] on input "10-5682" at bounding box center [448, 51] width 160 height 15
type input "10-5683"
click at [141, 144] on input "Groups" at bounding box center [106, 141] width 138 height 17
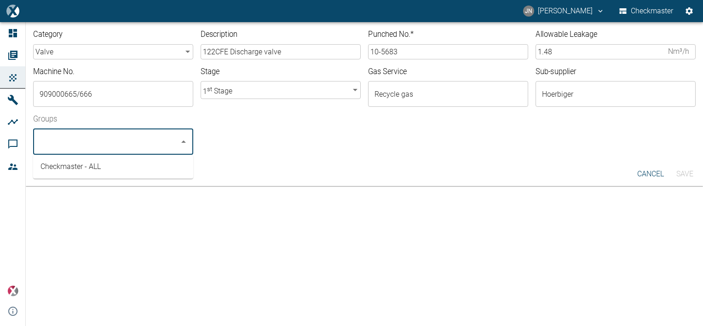
click at [99, 166] on li "Checkmaster - ALL" at bounding box center [113, 166] width 160 height 17
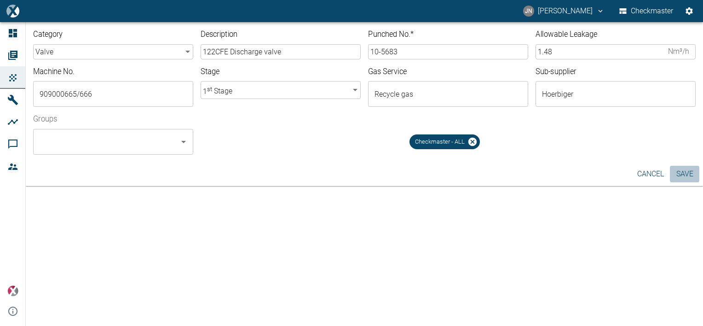
click at [687, 174] on button "Save" at bounding box center [684, 174] width 29 height 17
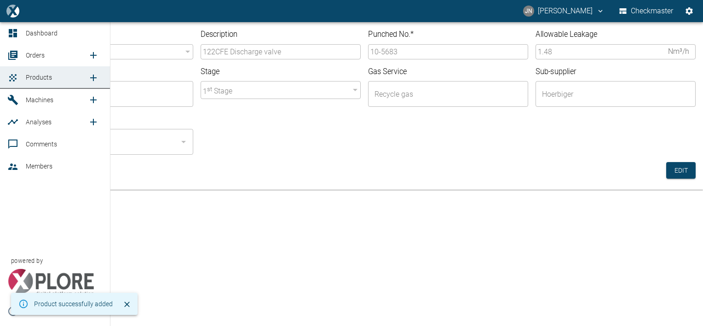
click at [37, 57] on span "Orders" at bounding box center [35, 55] width 19 height 7
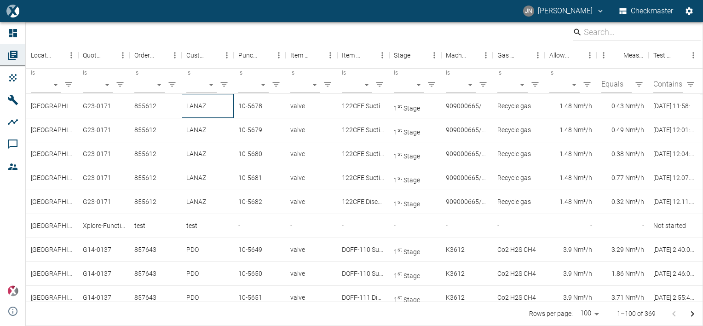
click at [204, 106] on div "LANAZ" at bounding box center [208, 106] width 52 height 24
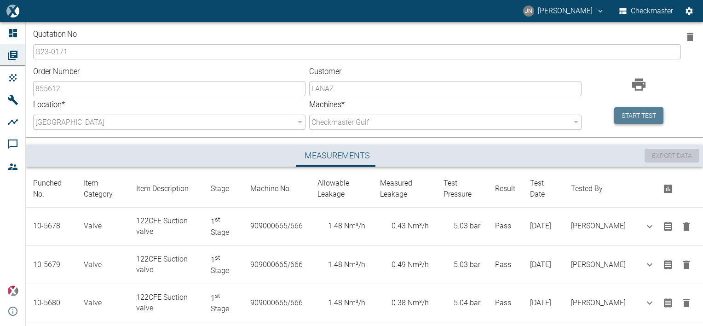
click at [638, 111] on button "Start test" at bounding box center [639, 115] width 49 height 17
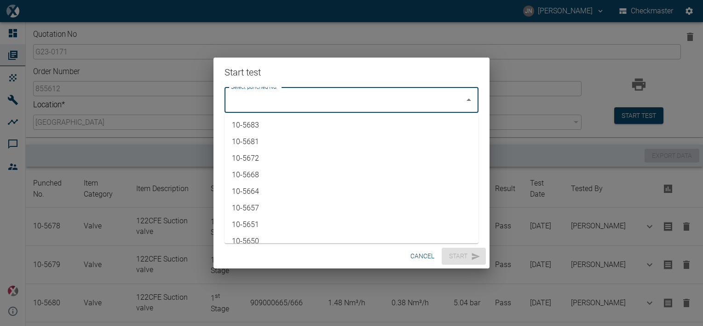
click at [374, 105] on input "Select punched No." at bounding box center [345, 99] width 232 height 17
click at [267, 124] on li "10-5683" at bounding box center [352, 125] width 254 height 17
type input "10-5683"
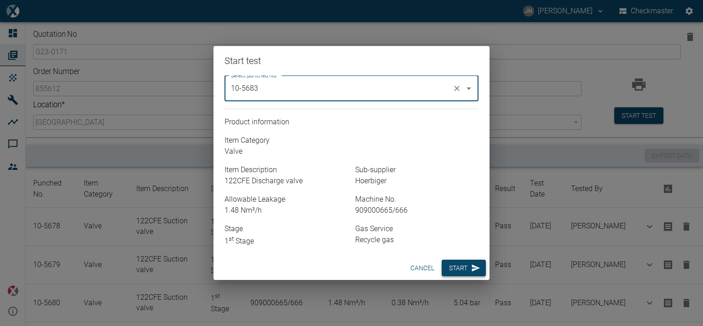
click at [465, 262] on button "Start" at bounding box center [464, 268] width 44 height 17
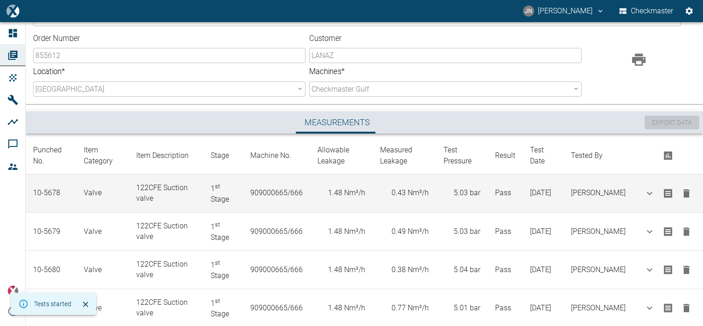
scroll to position [92, 0]
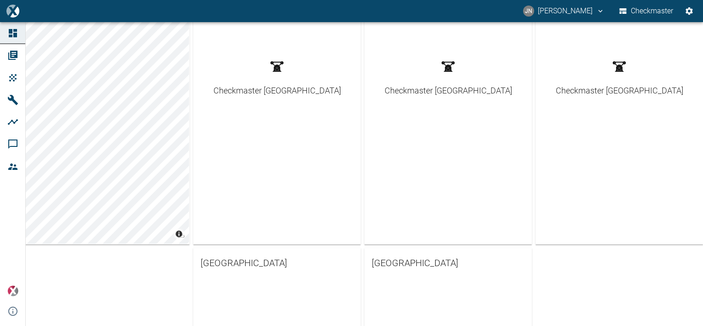
scroll to position [184, 0]
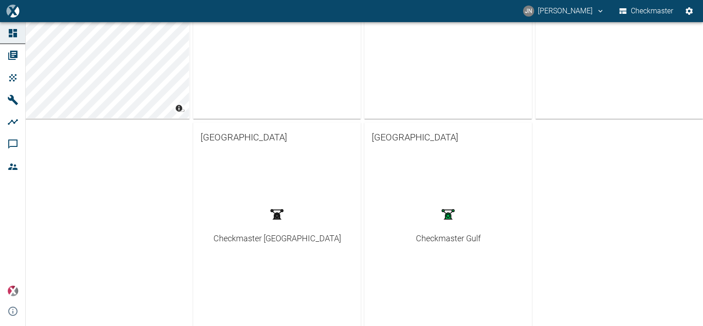
click at [442, 238] on div "Checkmaster Gulf" at bounding box center [448, 238] width 65 height 12
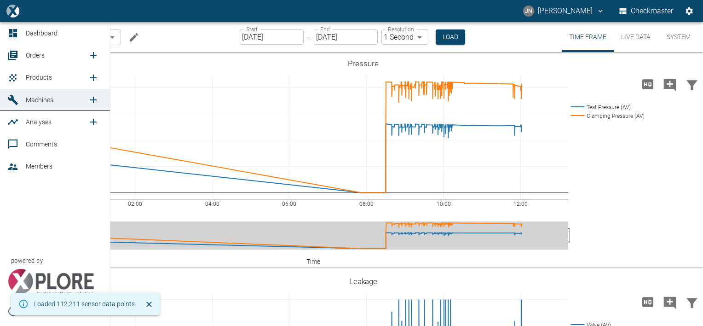
click at [33, 52] on span "Orders" at bounding box center [35, 55] width 19 height 7
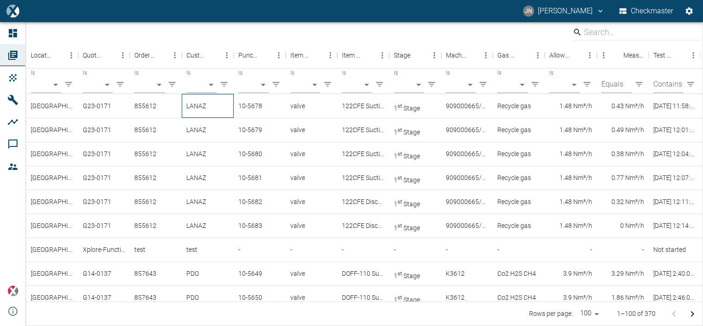
click at [191, 107] on div "LANAZ" at bounding box center [208, 106] width 52 height 24
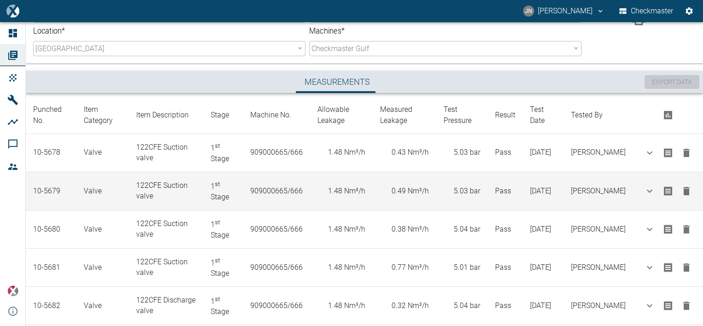
scroll to position [129, 0]
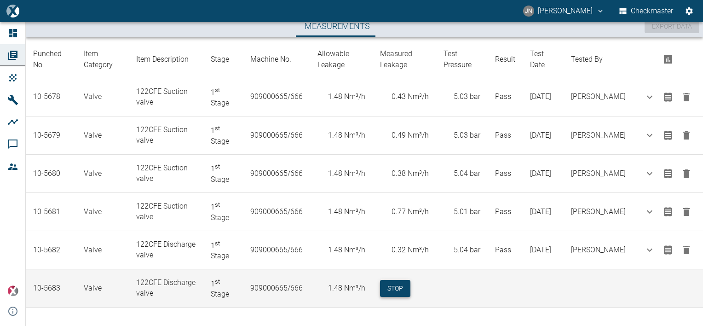
click at [411, 287] on button "Stop" at bounding box center [395, 288] width 30 height 17
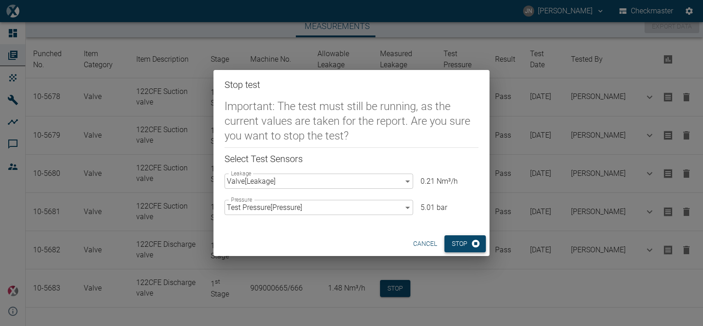
click at [462, 243] on button "Stop" at bounding box center [465, 243] width 41 height 17
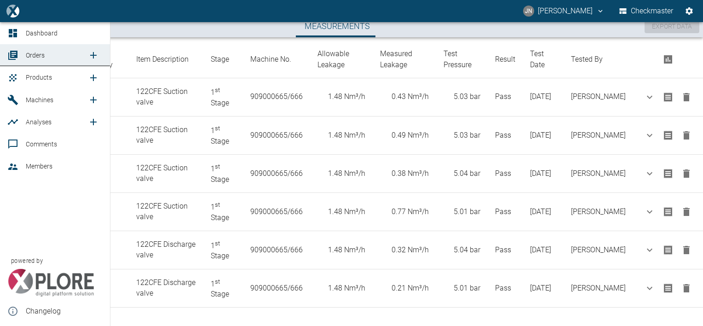
click at [41, 76] on span "Products" at bounding box center [39, 77] width 26 height 7
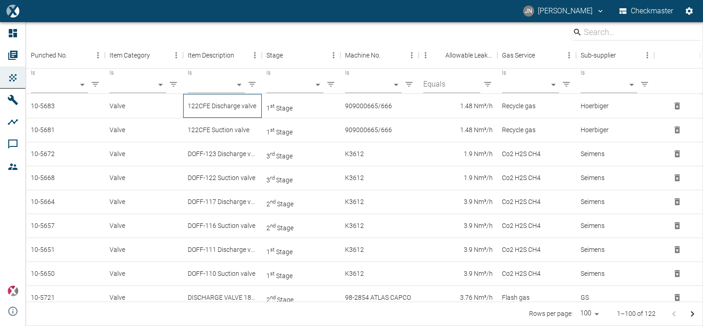
click at [221, 104] on div "122CFE Discharge valve" at bounding box center [222, 106] width 79 height 24
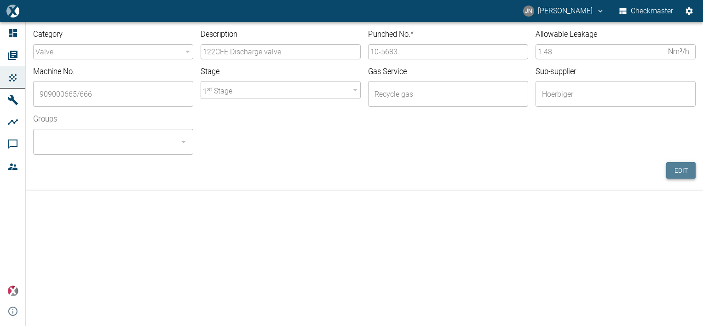
click at [677, 174] on button "Edit" at bounding box center [681, 170] width 29 height 17
click at [405, 54] on input "10-5683" at bounding box center [448, 51] width 160 height 15
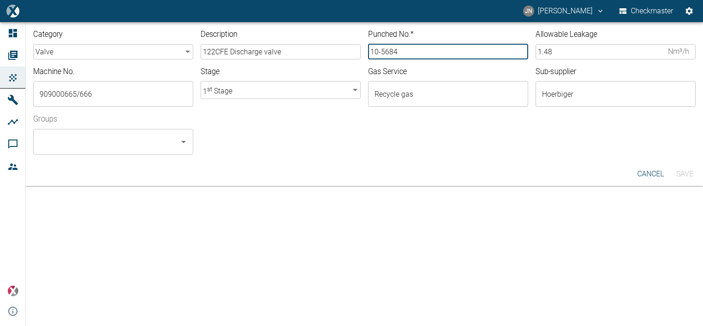
type input "10-5684"
click at [101, 146] on input "Groups" at bounding box center [106, 141] width 138 height 17
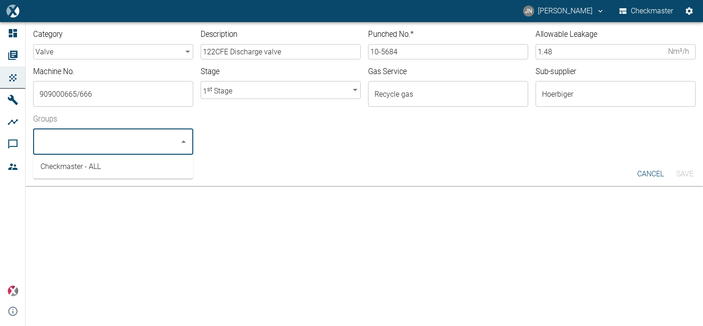
click at [85, 169] on li "Checkmaster - ALL" at bounding box center [113, 166] width 160 height 17
click at [685, 173] on button "Save" at bounding box center [684, 174] width 29 height 17
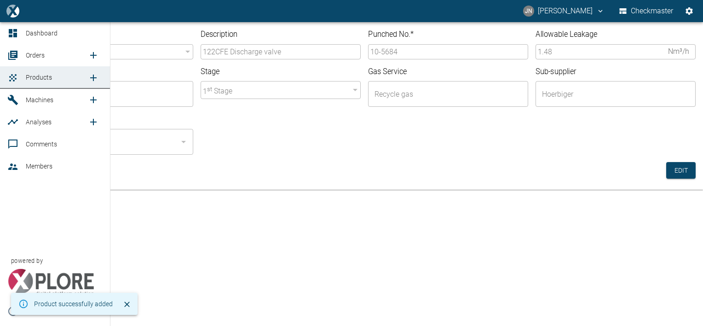
click at [35, 54] on span "Orders" at bounding box center [35, 55] width 19 height 7
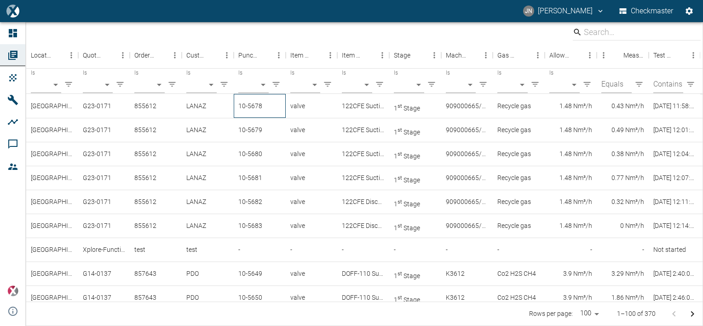
click at [245, 107] on div "10-5678" at bounding box center [260, 106] width 52 height 24
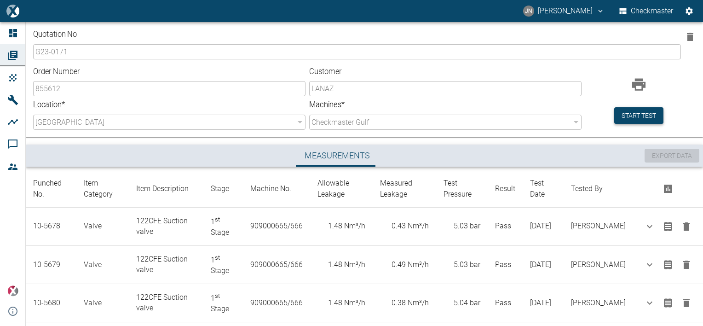
click at [635, 116] on button "Start test" at bounding box center [639, 115] width 49 height 17
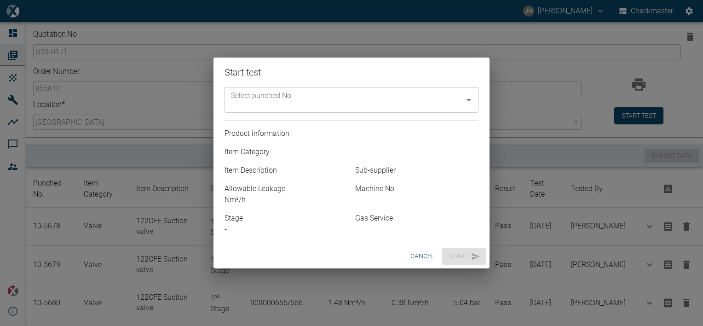
click at [381, 102] on input "Select punched No." at bounding box center [345, 99] width 232 height 17
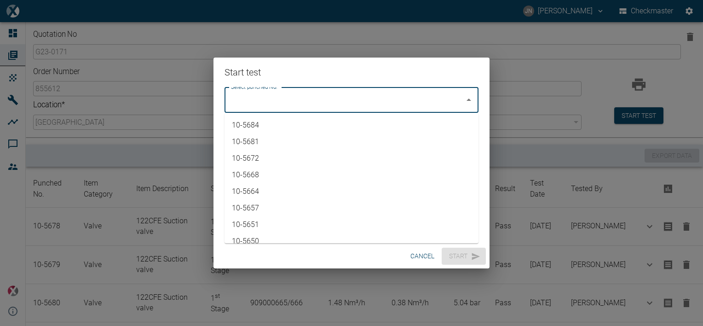
click at [284, 121] on li "10-5684" at bounding box center [352, 125] width 254 height 17
type input "10-5684"
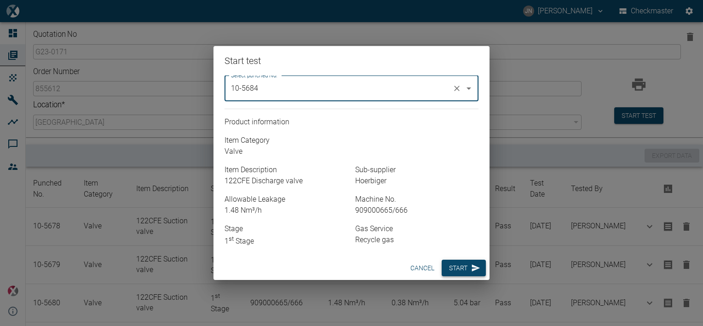
click at [468, 265] on button "Start" at bounding box center [464, 268] width 44 height 17
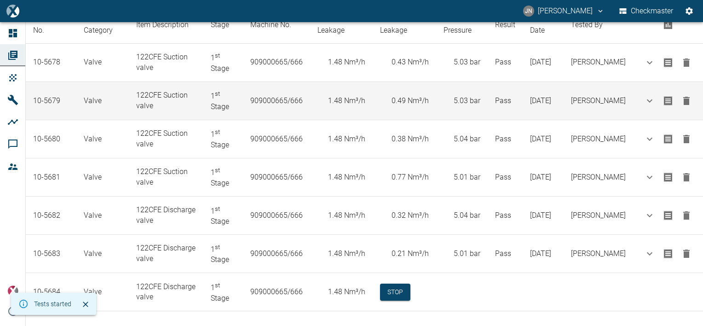
scroll to position [167, 0]
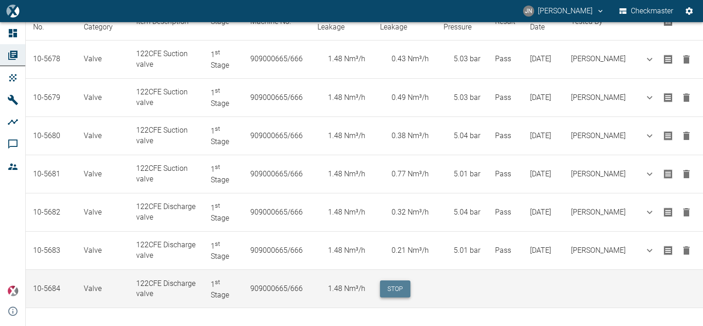
click at [402, 284] on button "Stop" at bounding box center [395, 288] width 30 height 17
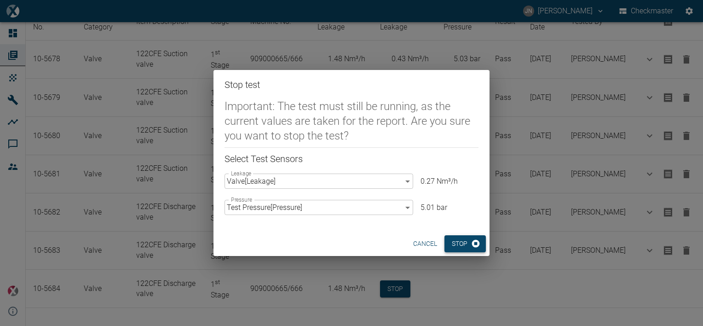
click at [462, 243] on button "Stop" at bounding box center [465, 243] width 41 height 17
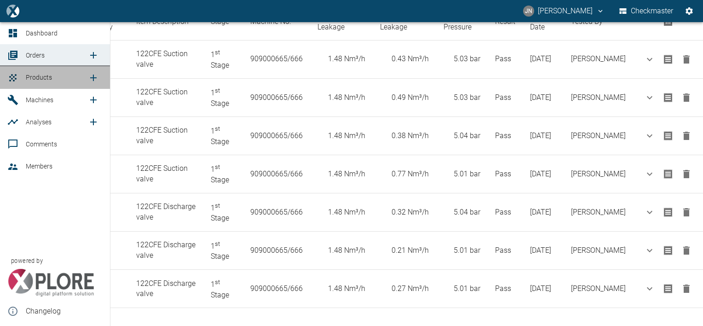
click at [43, 77] on span "Products" at bounding box center [39, 77] width 26 height 7
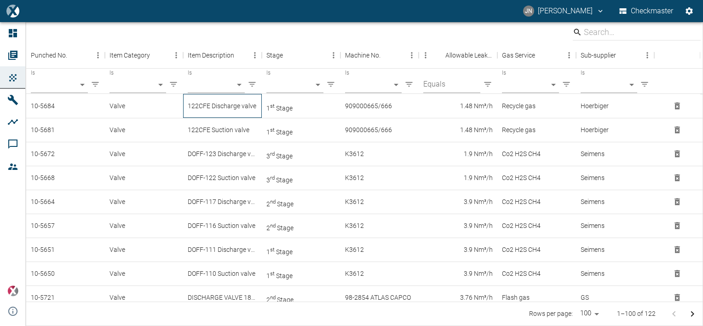
click at [249, 105] on div "122CFE Discharge valve" at bounding box center [222, 106] width 79 height 24
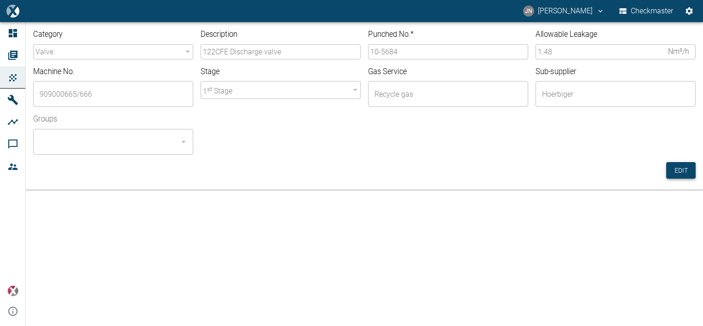
click at [681, 170] on button "Edit" at bounding box center [681, 170] width 29 height 17
click at [402, 53] on input "10-5684" at bounding box center [448, 51] width 160 height 15
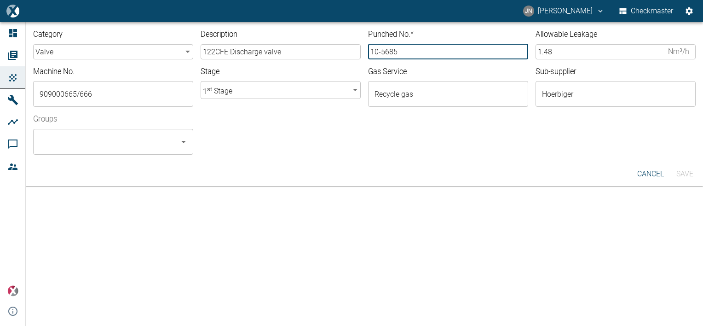
type input "10-5685"
click at [129, 141] on input "Groups" at bounding box center [106, 141] width 138 height 17
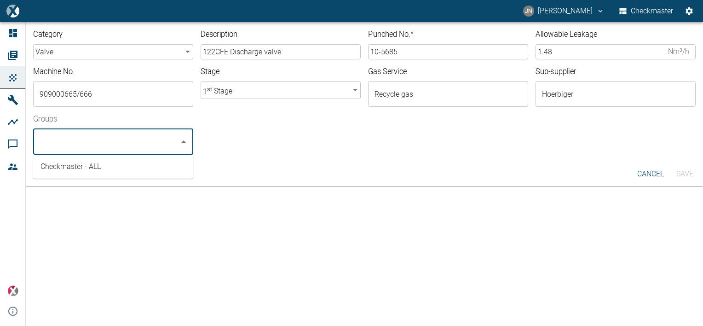
click at [79, 166] on li "Checkmaster - ALL" at bounding box center [113, 166] width 160 height 17
click at [688, 169] on button "Save" at bounding box center [684, 174] width 29 height 17
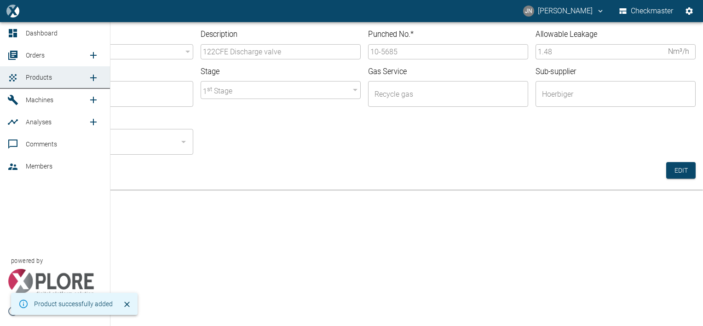
click at [37, 53] on span "Orders" at bounding box center [35, 55] width 19 height 7
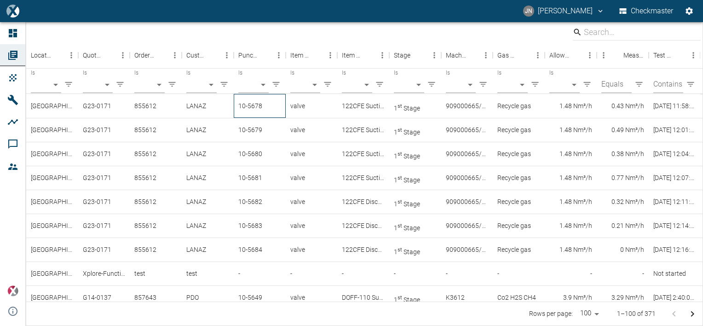
click at [261, 106] on div "10-5678" at bounding box center [260, 106] width 52 height 24
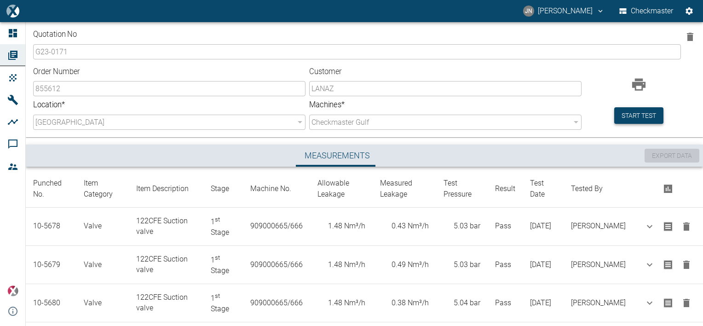
click at [628, 119] on button "Start test" at bounding box center [639, 115] width 49 height 17
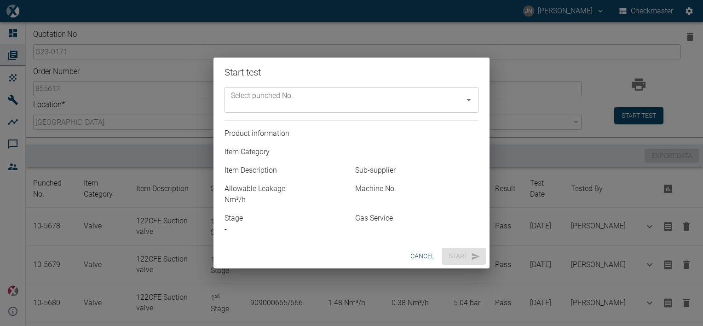
click at [389, 100] on input "Select punched No." at bounding box center [345, 99] width 232 height 17
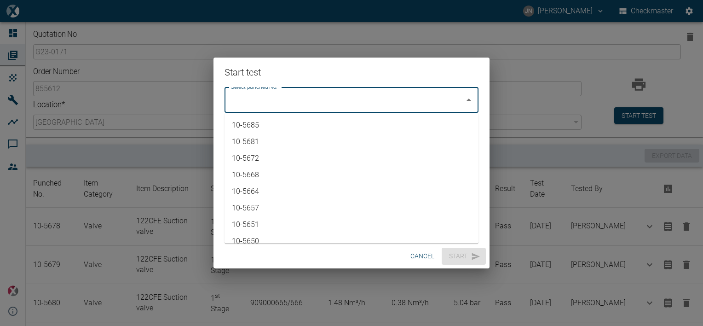
click at [276, 122] on li "10-5685" at bounding box center [352, 125] width 254 height 17
type input "10-5685"
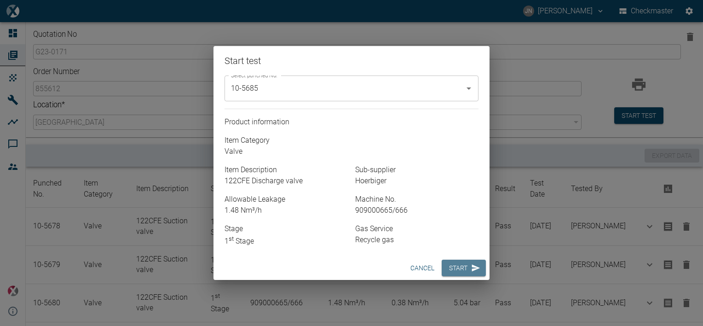
drag, startPoint x: 460, startPoint y: 267, endPoint x: 508, endPoint y: 277, distance: 49.3
click at [460, 268] on button "Start" at bounding box center [464, 268] width 44 height 17
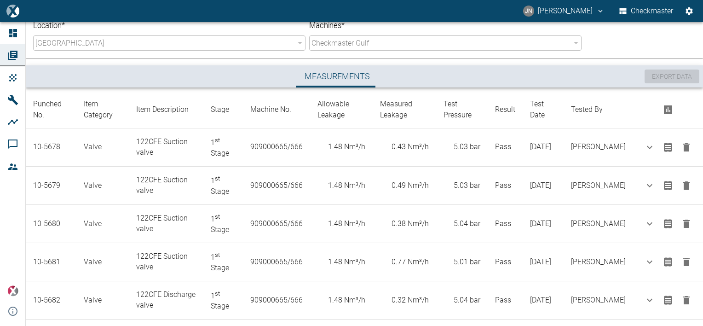
scroll to position [204, 0]
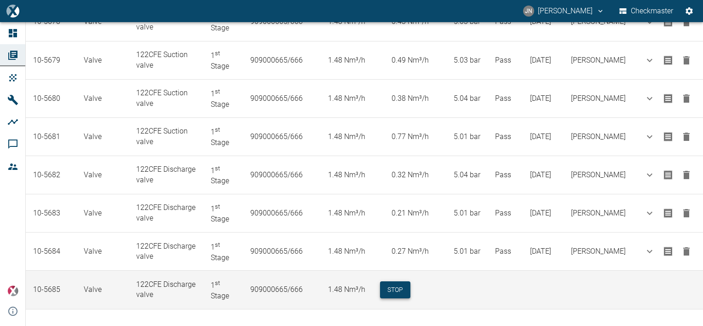
click at [410, 287] on button "Stop" at bounding box center [395, 289] width 30 height 17
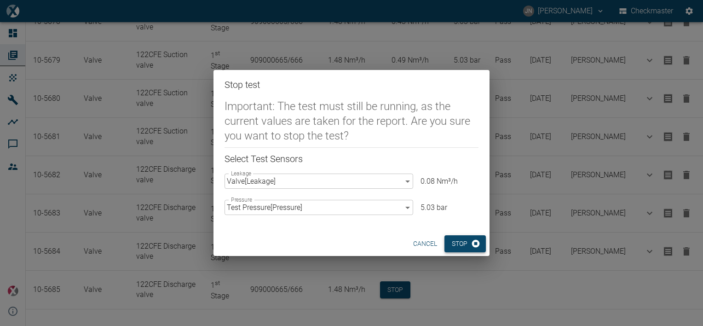
click at [463, 243] on button "Stop" at bounding box center [465, 243] width 41 height 17
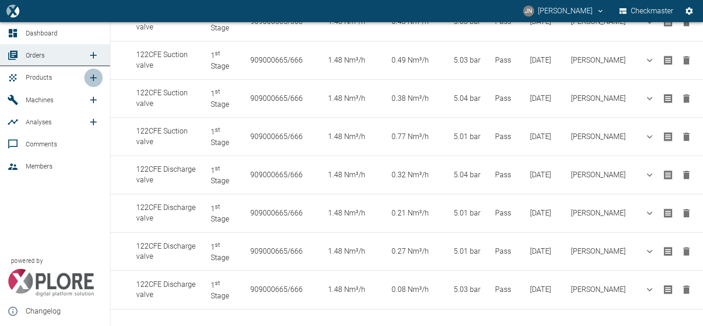
click at [91, 79] on icon "new /product/list/0" at bounding box center [93, 77] width 11 height 11
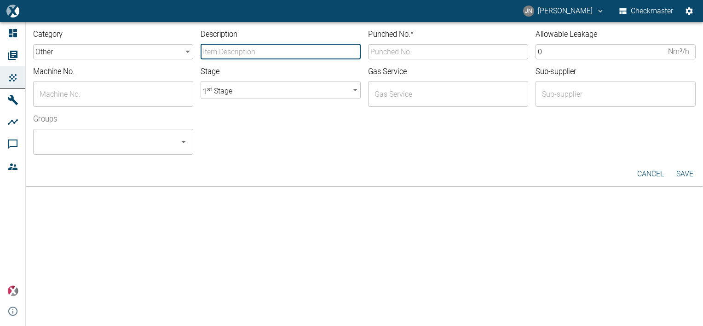
click at [247, 55] on input "Description" at bounding box center [281, 51] width 160 height 15
type input "48 CDE Suction valve"
click at [188, 50] on body "JN Jayan Nair Checkmaster Dashboard Orders Products Machines Analyses Comments …" at bounding box center [351, 163] width 703 height 326
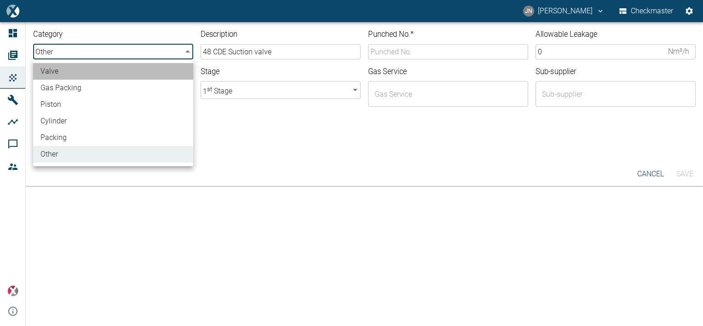
click at [70, 68] on li "valve" at bounding box center [113, 71] width 160 height 17
type input "valve"
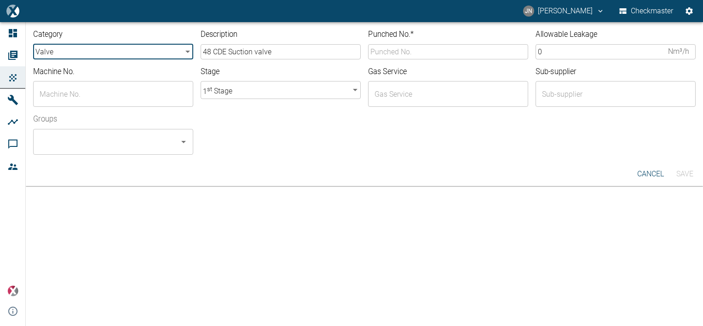
click at [77, 101] on input "text" at bounding box center [106, 93] width 138 height 17
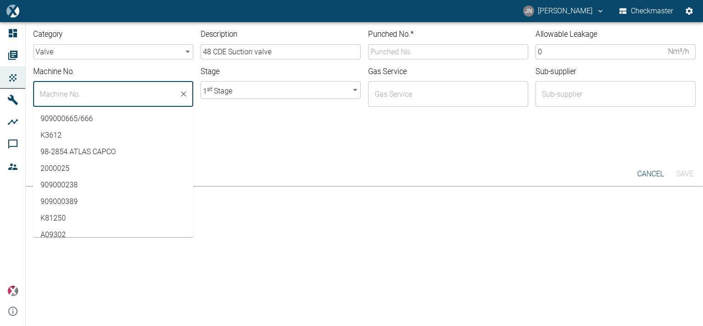
click at [78, 116] on li "909000665/666" at bounding box center [113, 118] width 160 height 17
type input "909000665/666"
click at [259, 132] on div "Groups ​" at bounding box center [361, 131] width 670 height 48
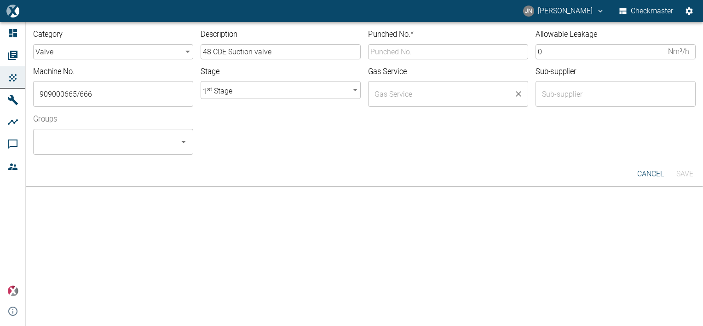
click at [400, 94] on input "text" at bounding box center [441, 93] width 138 height 17
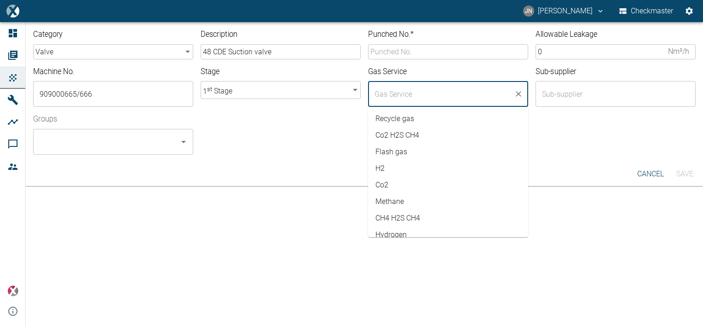
click at [406, 121] on li "Recycle gas" at bounding box center [448, 118] width 160 height 17
type input "Recycle gas"
click at [313, 136] on div "Groups ​" at bounding box center [361, 131] width 670 height 48
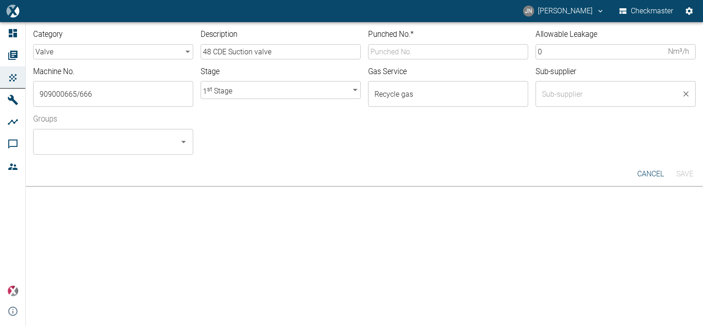
click at [555, 90] on input "text" at bounding box center [609, 93] width 138 height 17
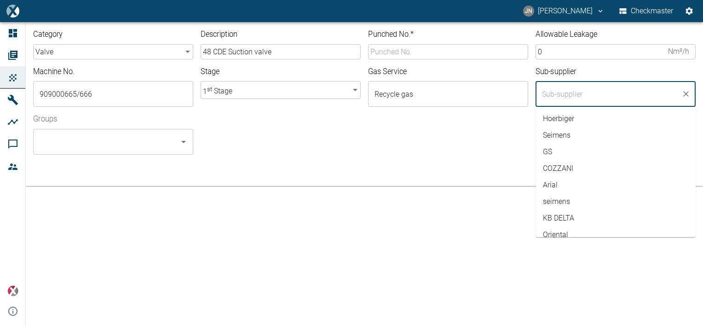
click at [565, 117] on li "Hoerbiger" at bounding box center [616, 118] width 160 height 17
type input "Hoerbiger"
click at [435, 147] on div at bounding box center [444, 149] width 503 height 11
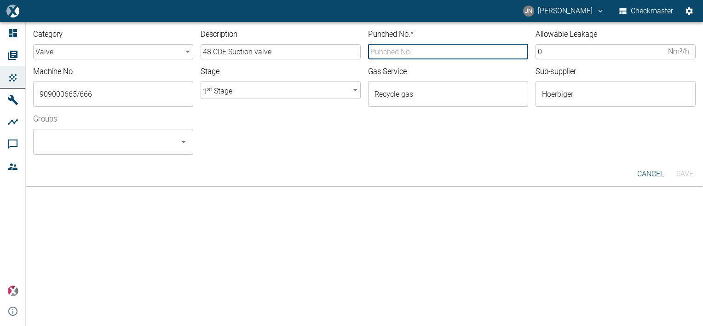
click at [394, 52] on input "Punched No. *" at bounding box center [448, 51] width 160 height 15
type input "10-5686"
click at [547, 48] on input "0" at bounding box center [600, 51] width 129 height 15
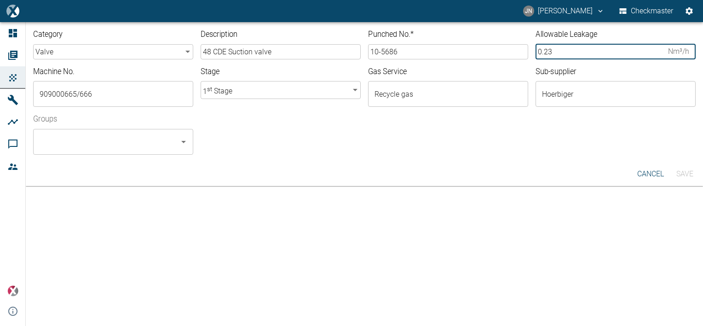
type input "0.23"
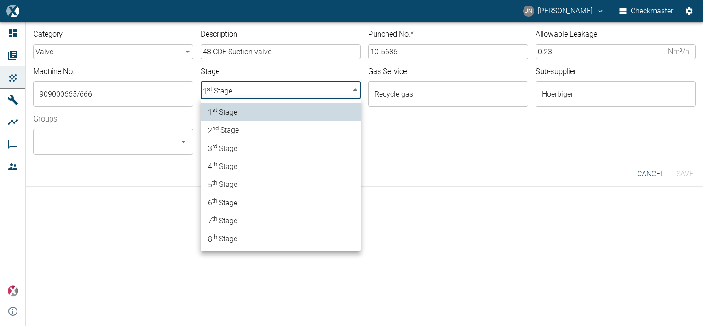
click at [319, 87] on body "JN Jayan Nair Checkmaster Dashboard Orders Products Machines Analyses Comments …" at bounding box center [351, 163] width 703 height 326
click at [236, 127] on span "2 nd Stage" at bounding box center [223, 129] width 31 height 12
type input "2"
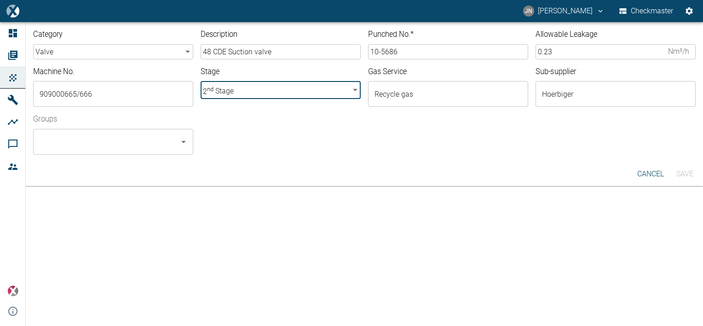
click at [127, 144] on input "Groups" at bounding box center [106, 141] width 138 height 17
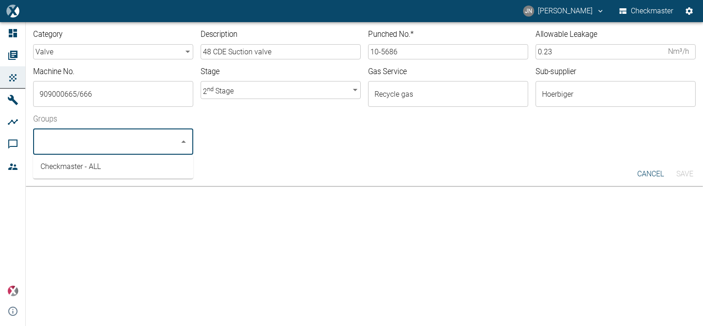
click at [109, 169] on li "Checkmaster - ALL" at bounding box center [113, 166] width 160 height 17
click at [278, 52] on input "48 CDE Suction valve" at bounding box center [281, 51] width 160 height 15
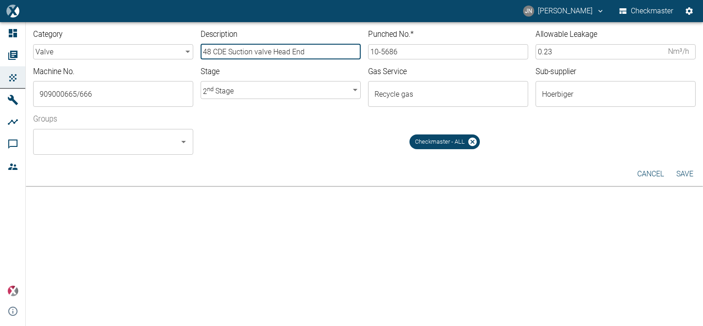
type input "48 CDE Suction valve Head End"
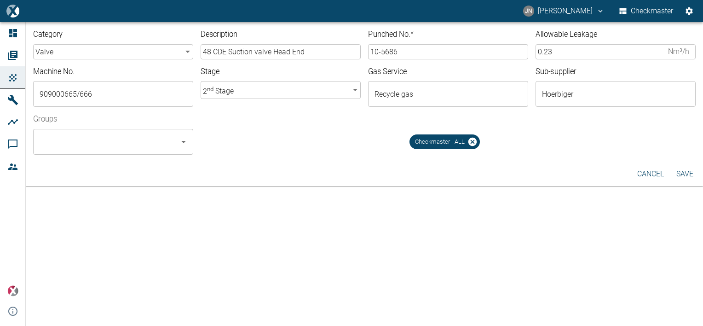
click at [685, 172] on button "Save" at bounding box center [684, 174] width 29 height 17
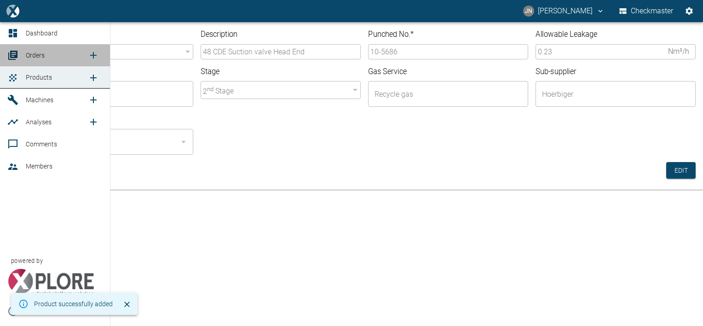
click at [36, 55] on span "Orders" at bounding box center [35, 55] width 19 height 7
